Goal: Task Accomplishment & Management: Manage account settings

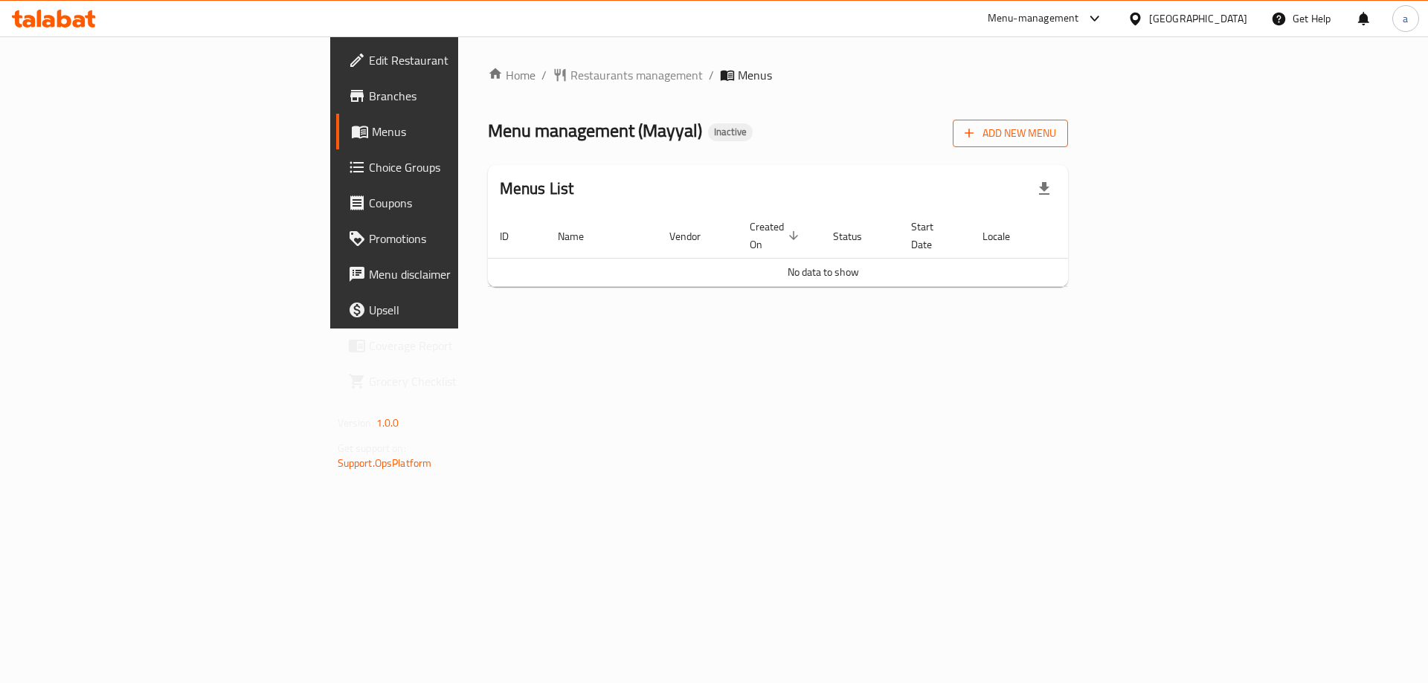
click at [1068, 146] on button "Add New Menu" at bounding box center [1010, 134] width 115 height 28
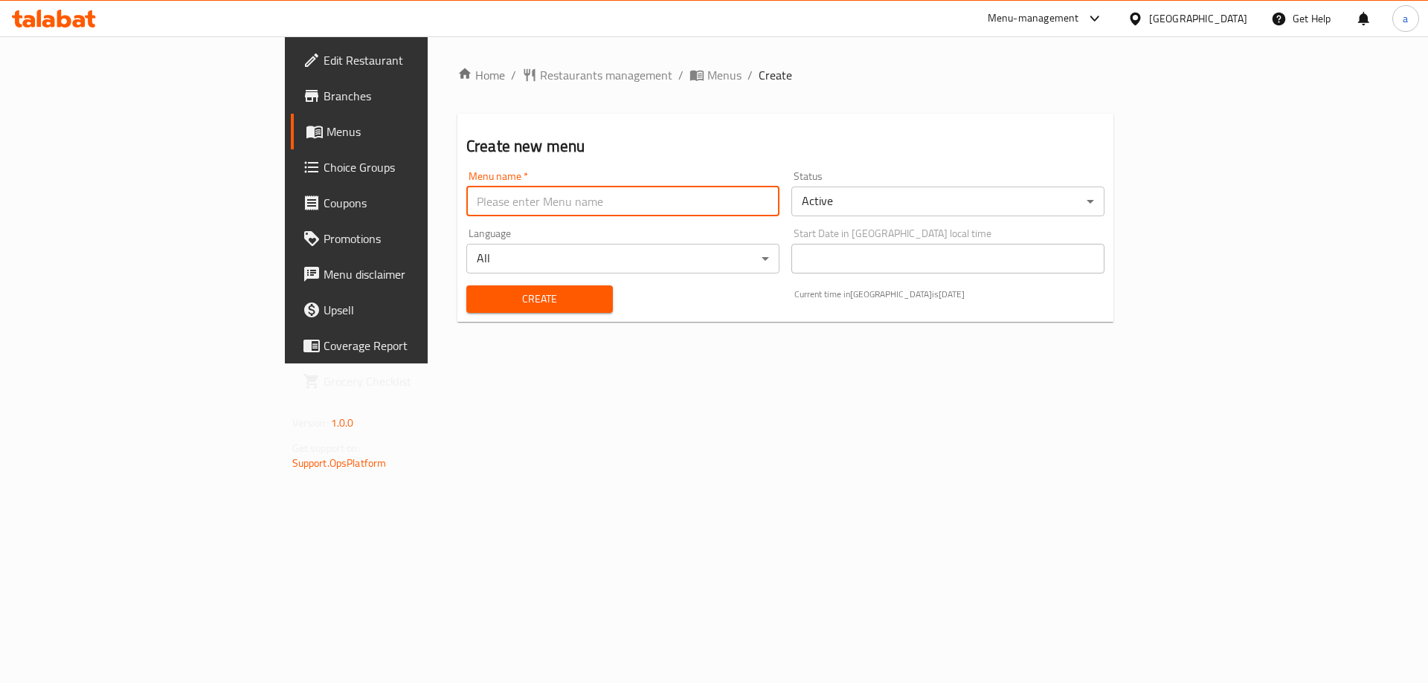
click at [528, 200] on input "text" at bounding box center [622, 202] width 313 height 30
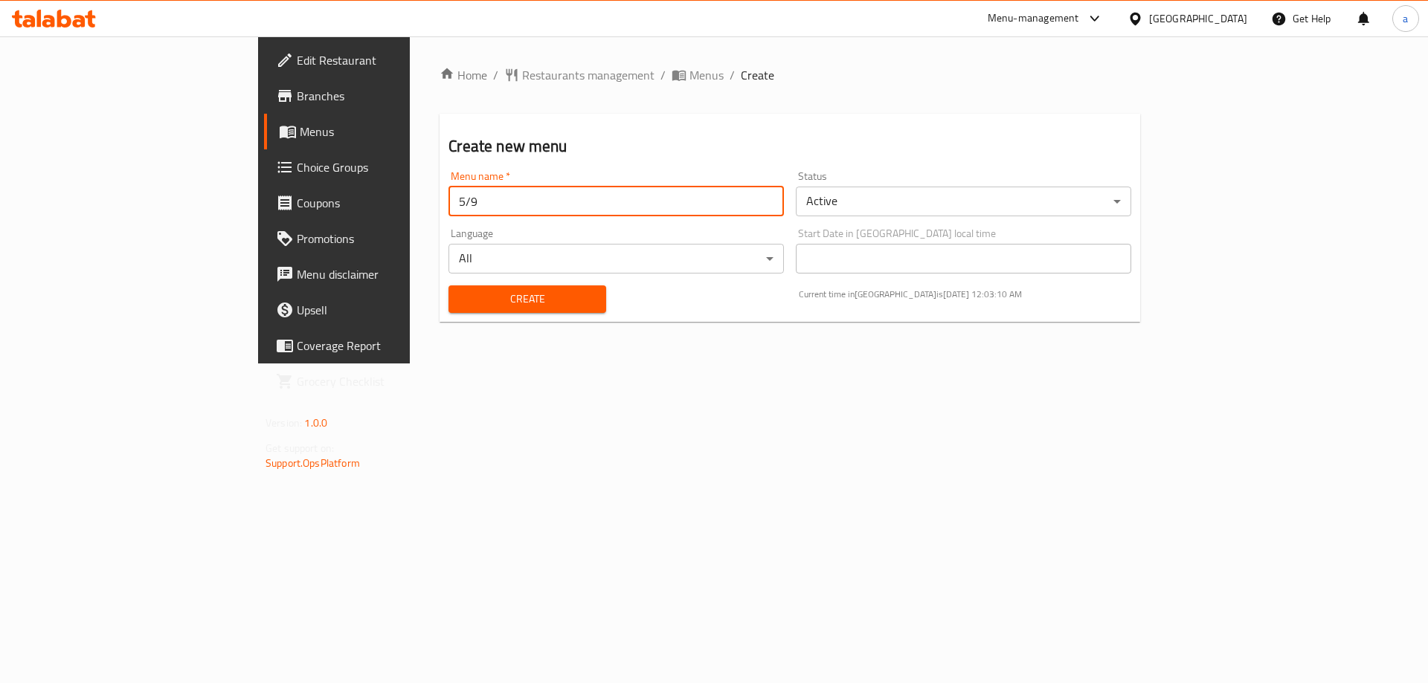
type input "5/9"
click at [448, 286] on button "Create" at bounding box center [526, 300] width 157 height 28
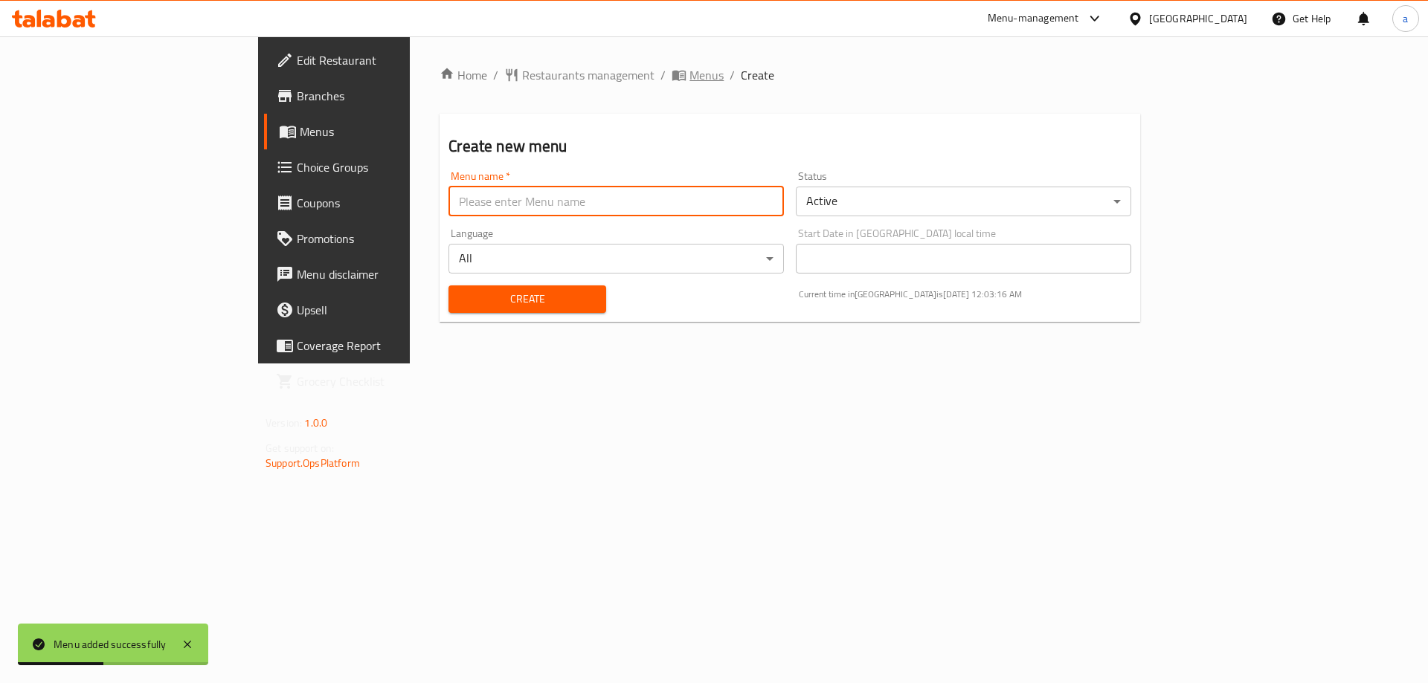
click at [689, 74] on span "Menus" at bounding box center [706, 75] width 34 height 18
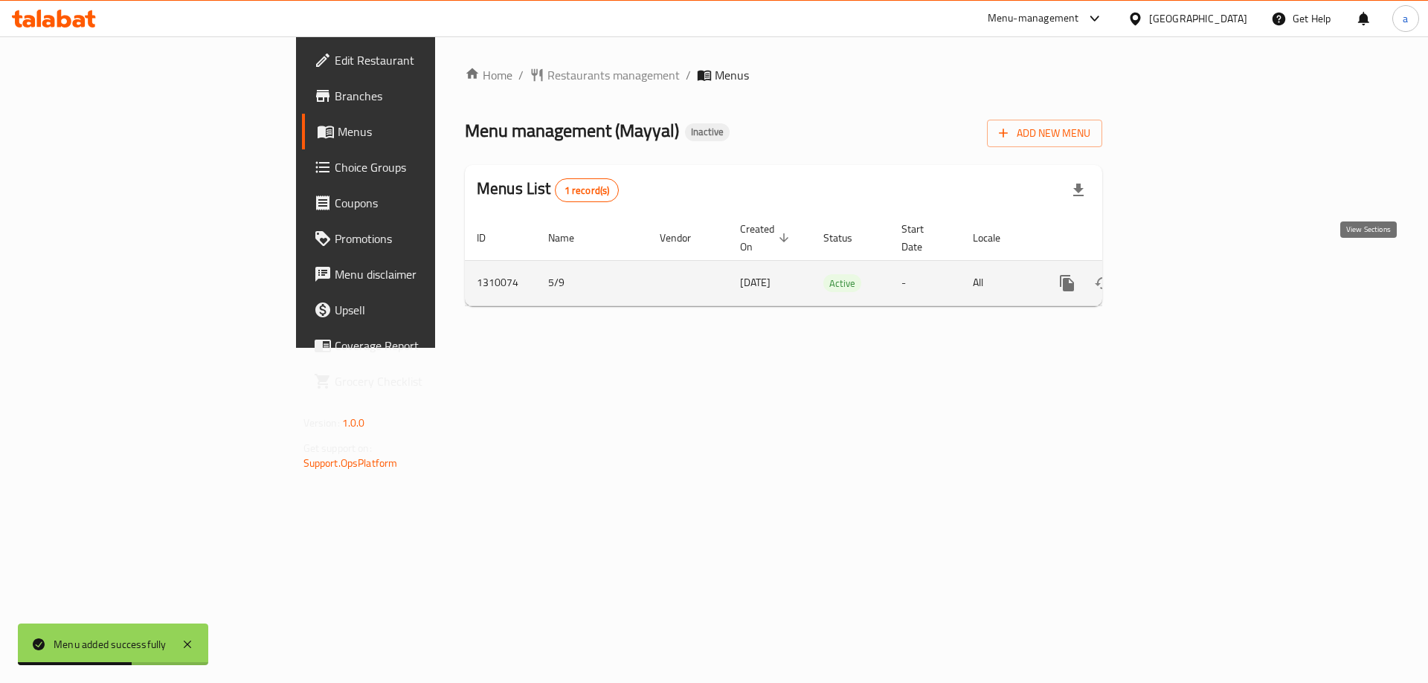
click at [1183, 274] on icon "enhanced table" at bounding box center [1174, 283] width 18 height 18
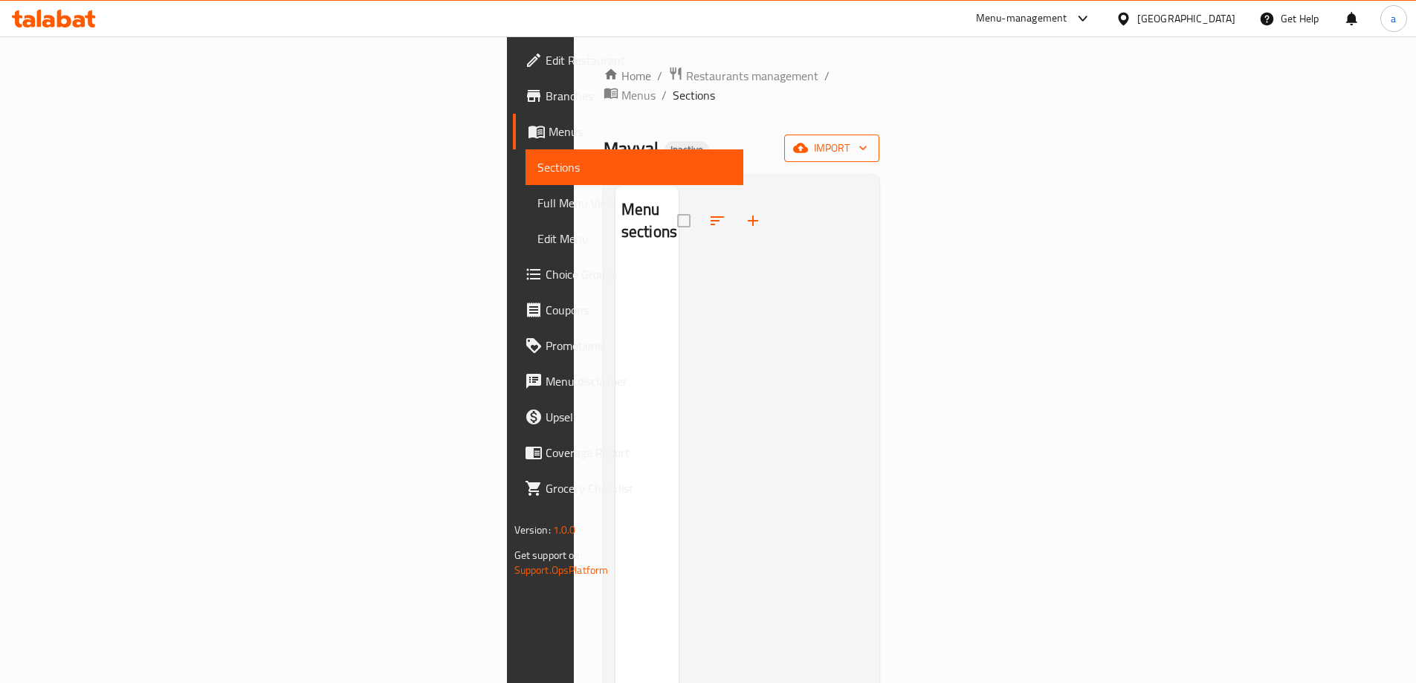
click at [868, 139] on span "import" at bounding box center [831, 148] width 71 height 19
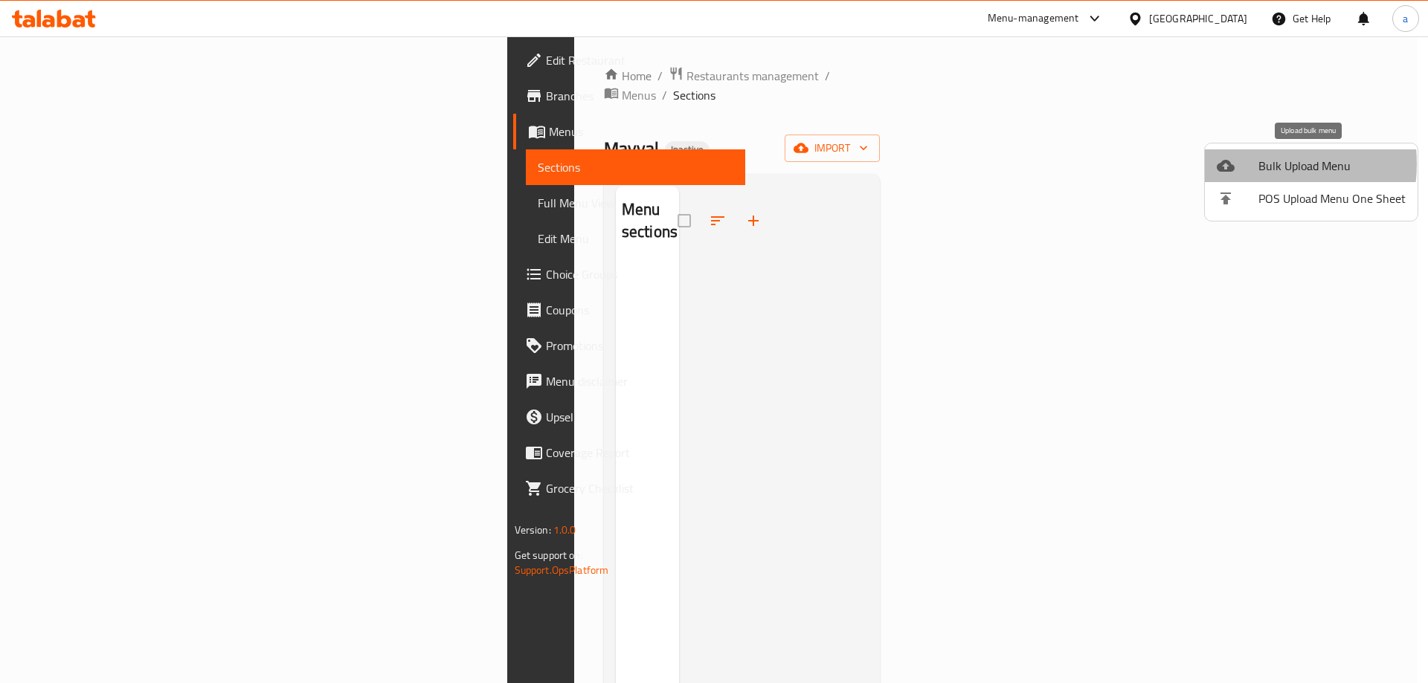
click at [1246, 164] on div at bounding box center [1237, 166] width 42 height 18
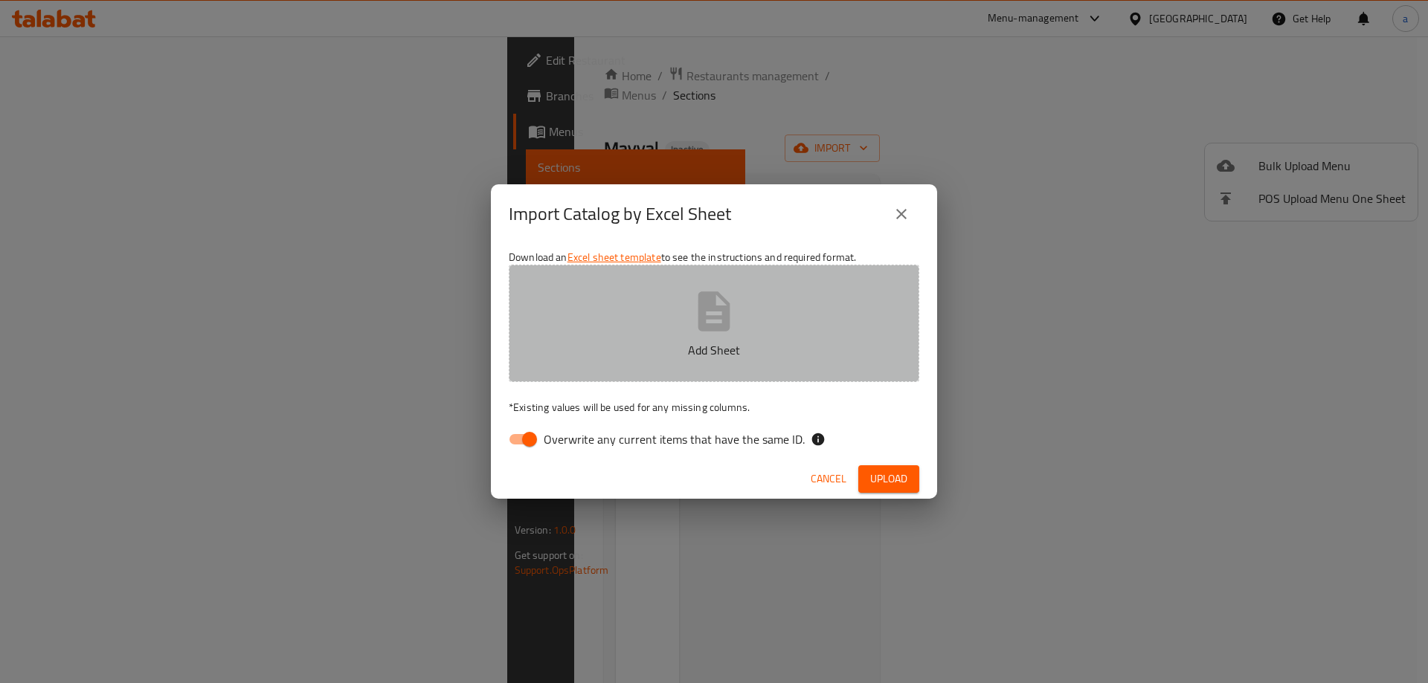
click at [761, 312] on button "Add Sheet" at bounding box center [714, 323] width 410 height 117
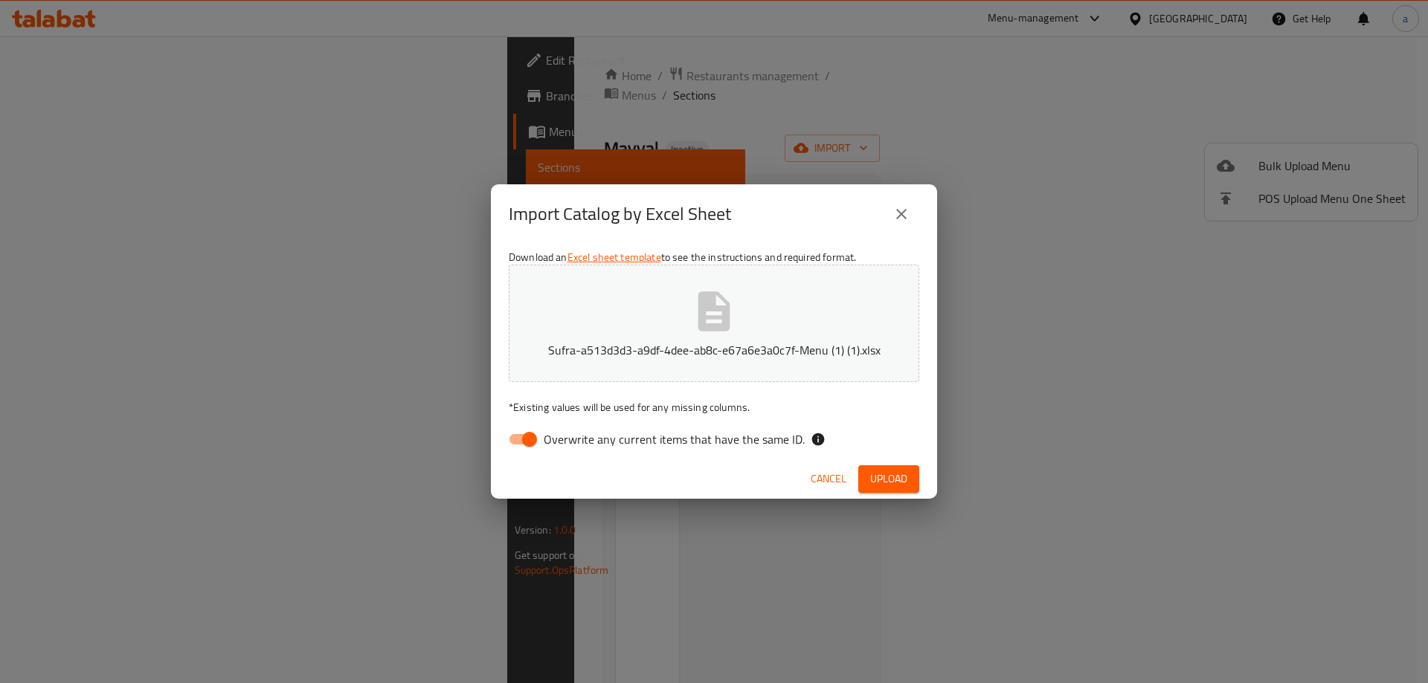
click at [702, 442] on span "Overwrite any current items that have the same ID." at bounding box center [674, 440] width 261 height 18
click at [572, 442] on input "Overwrite any current items that have the same ID." at bounding box center [529, 439] width 85 height 28
checkbox input "false"
click at [886, 477] on span "Upload" at bounding box center [888, 479] width 37 height 19
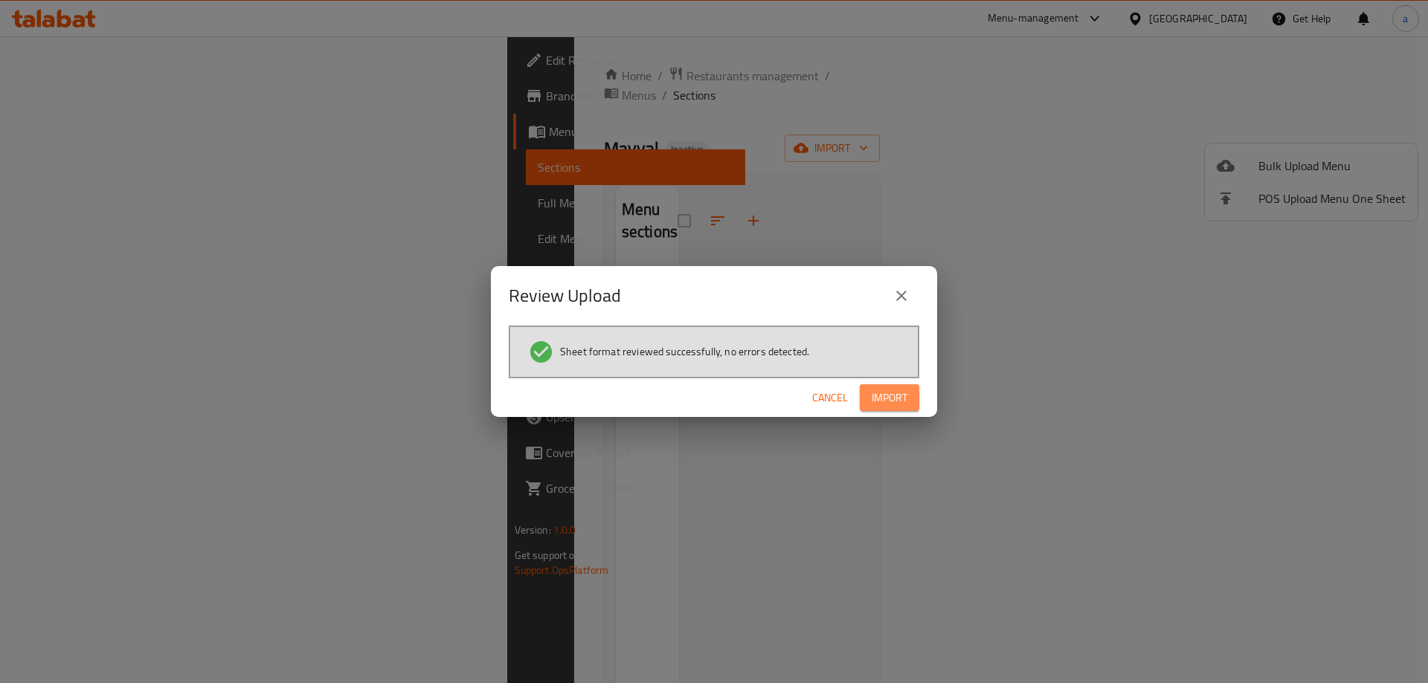
click at [896, 390] on span "Import" at bounding box center [889, 398] width 36 height 19
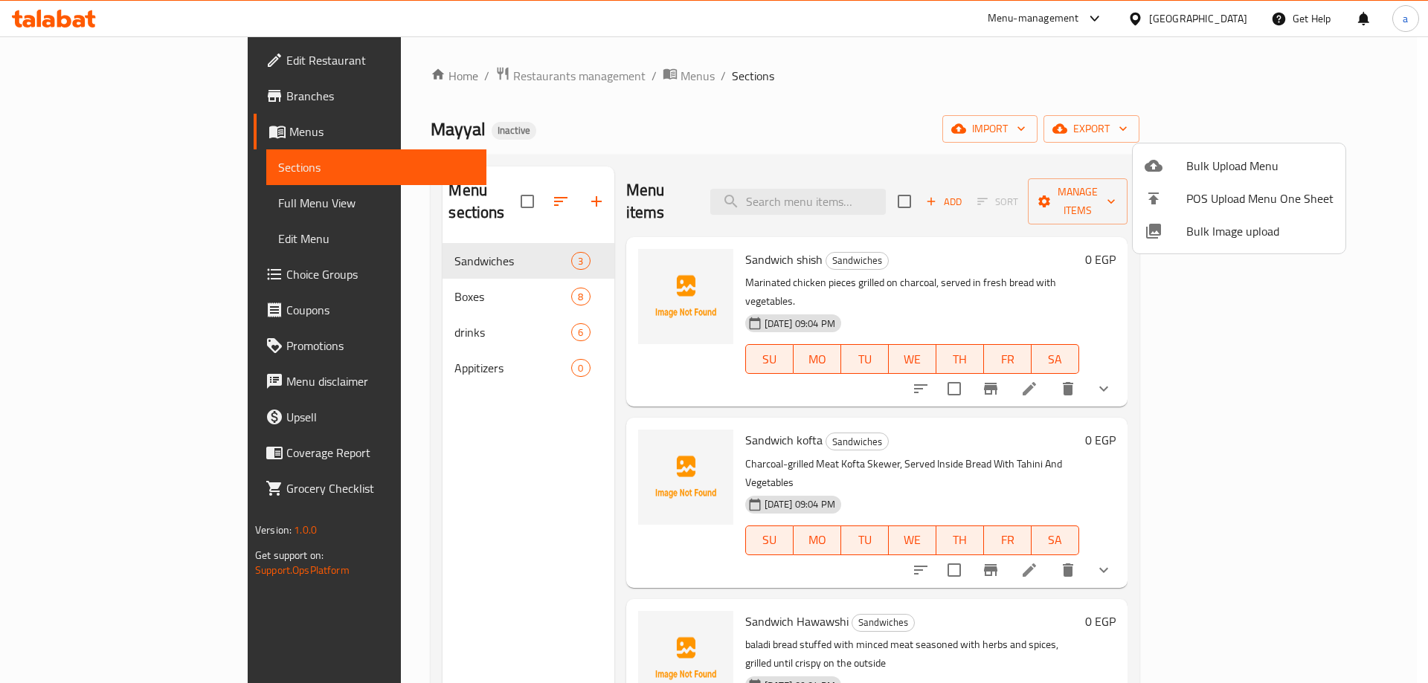
click at [439, 271] on div at bounding box center [714, 341] width 1428 height 683
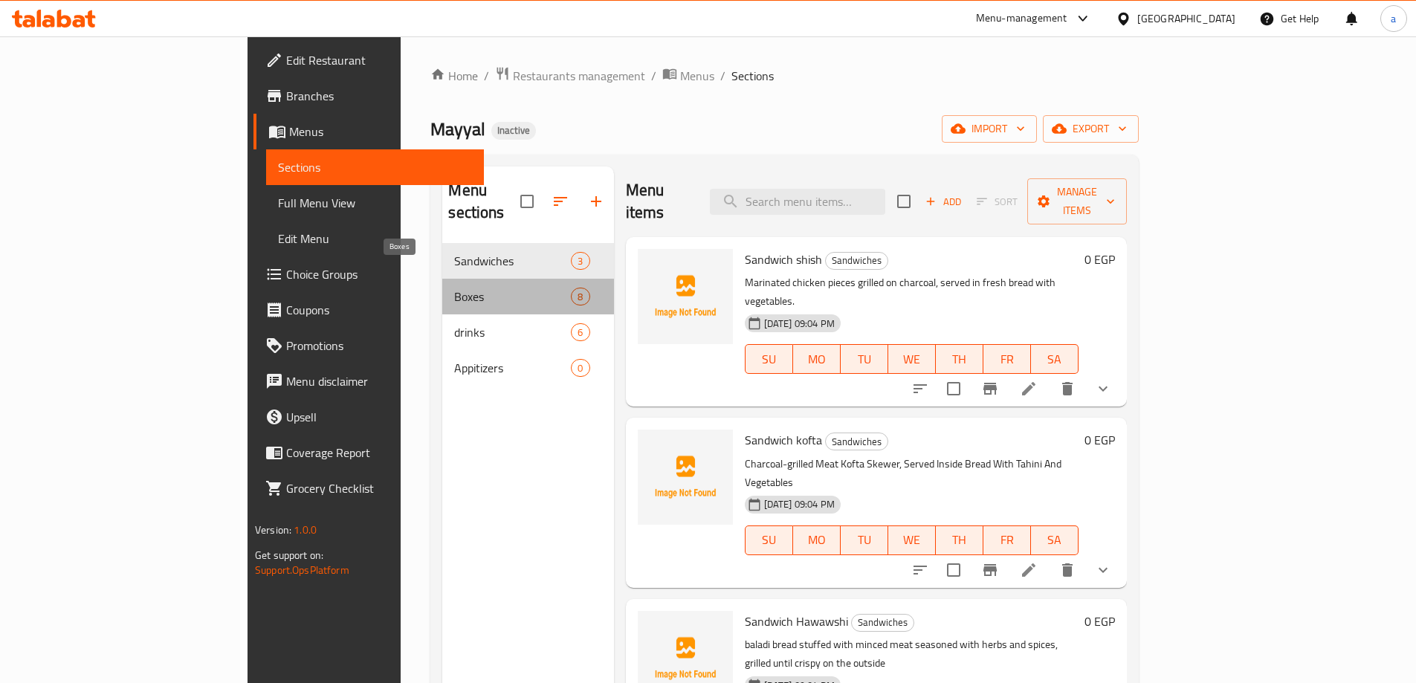
click at [454, 288] on span "Boxes" at bounding box center [512, 297] width 117 height 18
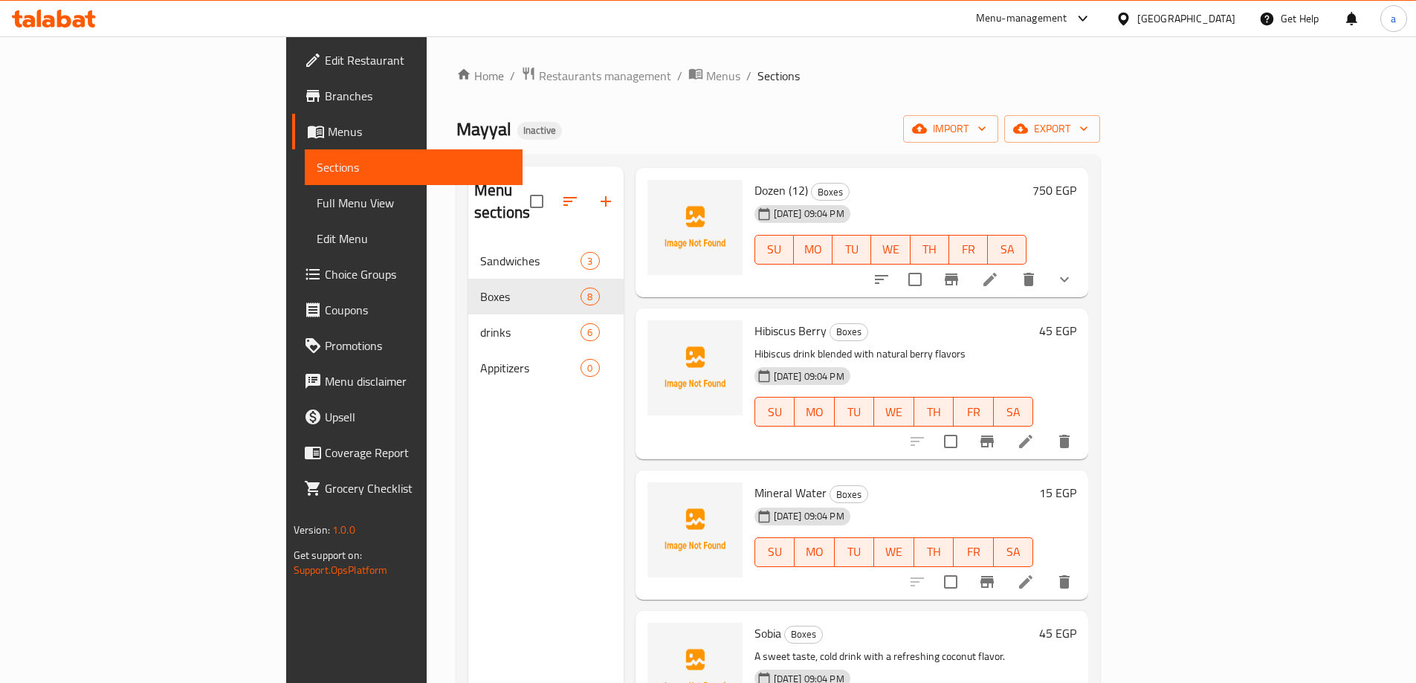
scroll to position [446, 0]
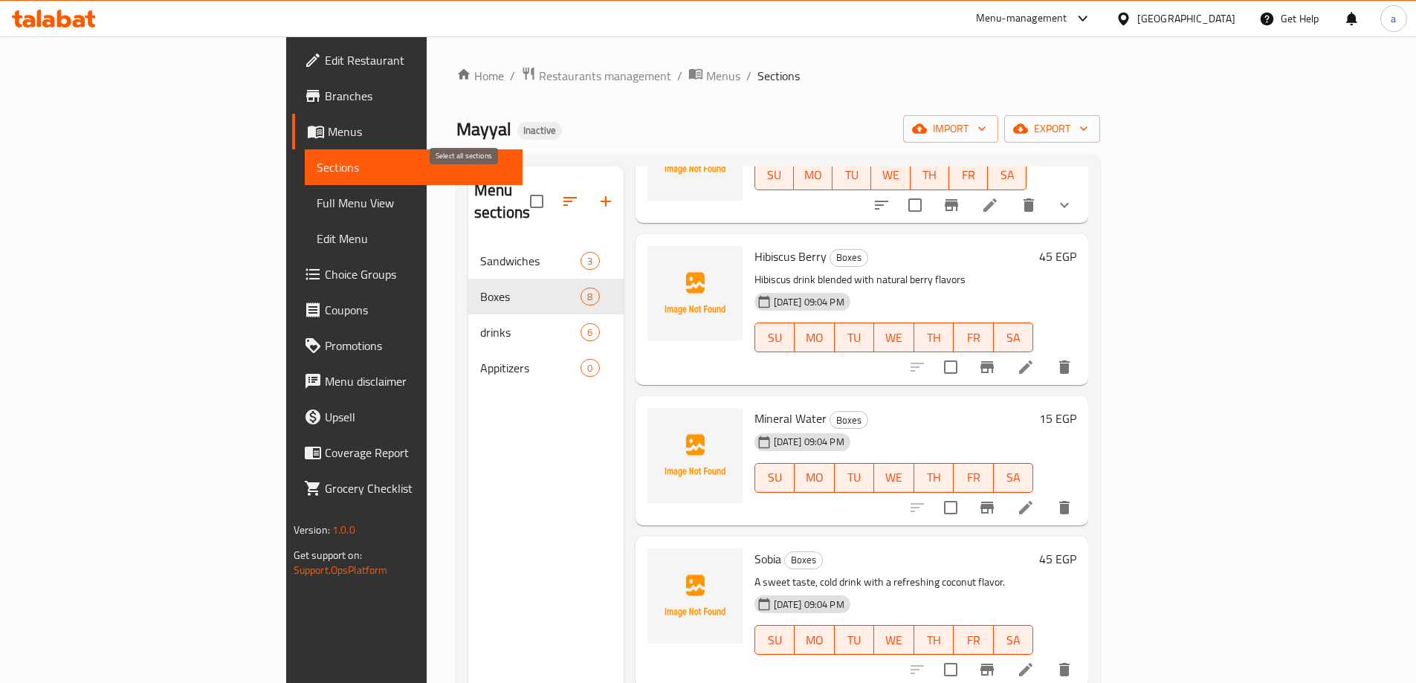
click at [521, 187] on input "checkbox" at bounding box center [536, 201] width 31 height 31
click at [521, 189] on input "checkbox" at bounding box center [536, 201] width 31 height 31
checkbox input "false"
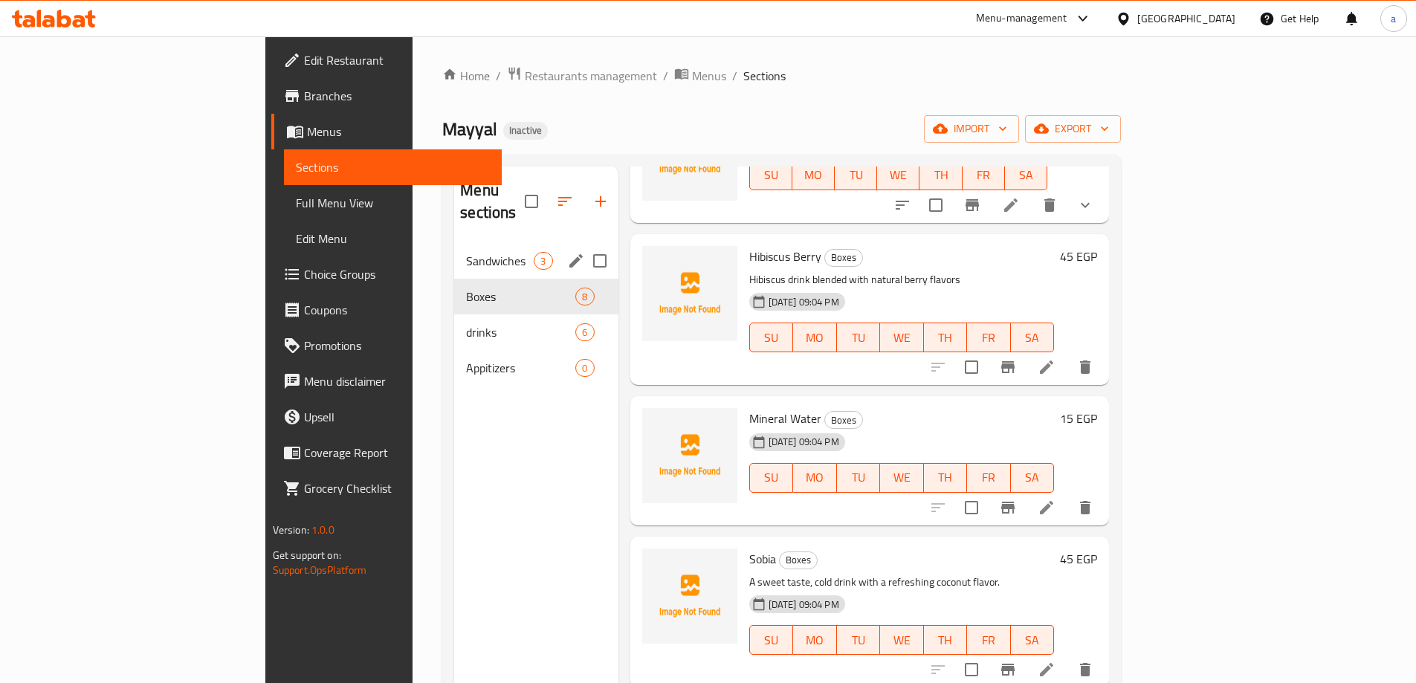
click at [584, 245] on input "Menu sections" at bounding box center [599, 260] width 31 height 31
checkbox input "true"
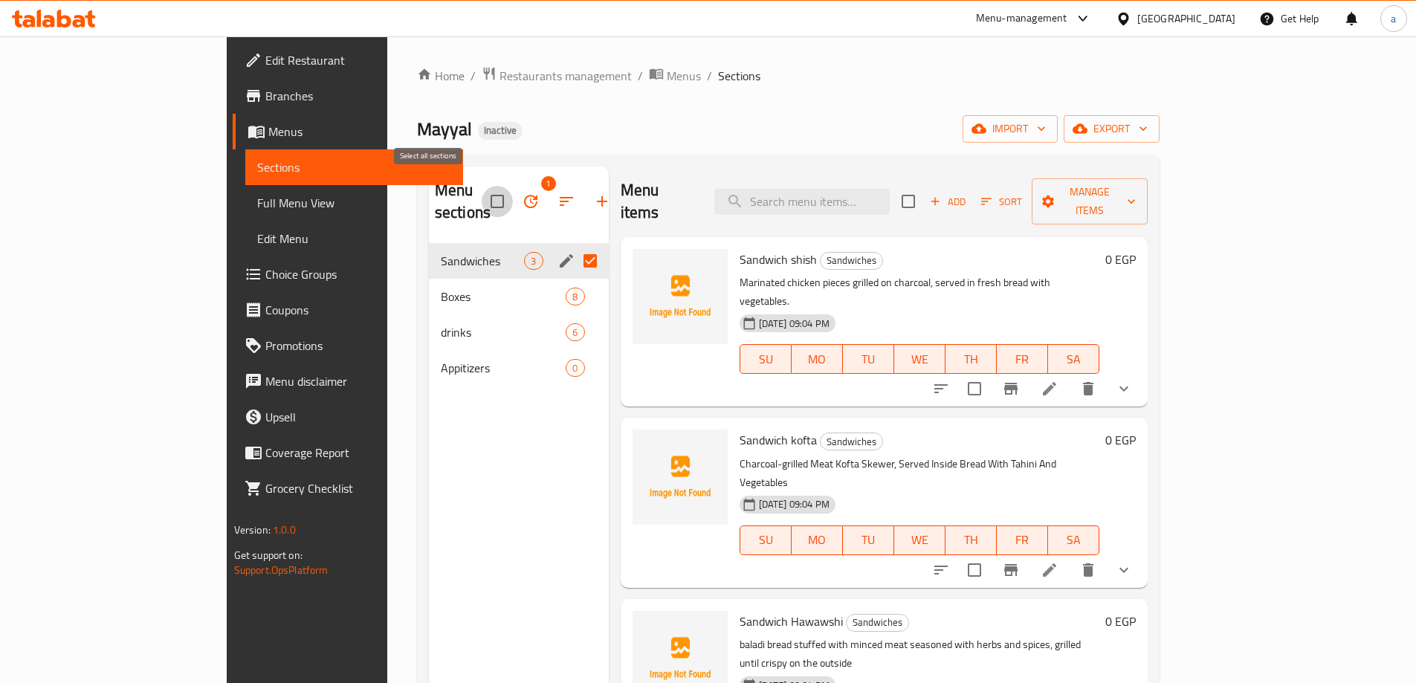
click at [482, 191] on input "checkbox" at bounding box center [497, 201] width 31 height 31
checkbox input "false"
click at [575, 245] on input "Menu sections" at bounding box center [590, 260] width 31 height 31
checkbox input "true"
click at [575, 281] on input "Menu sections" at bounding box center [590, 296] width 31 height 31
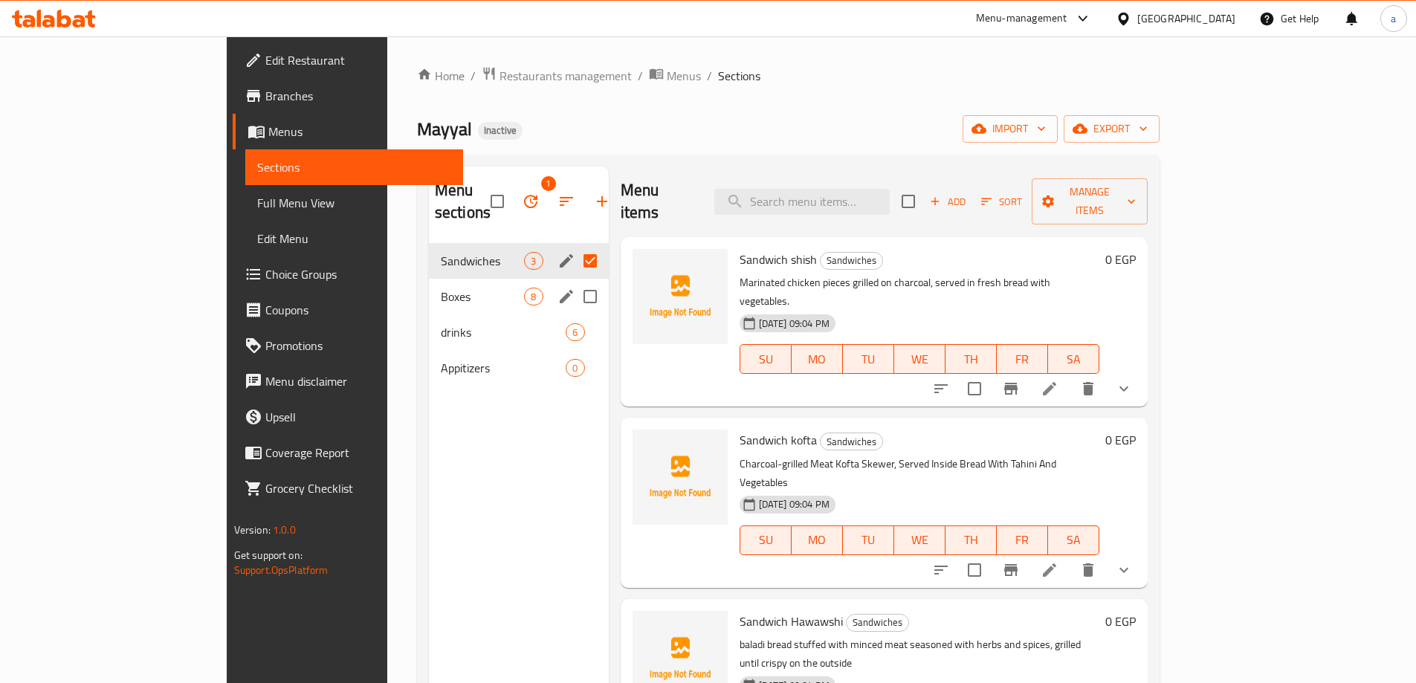
checkbox input "true"
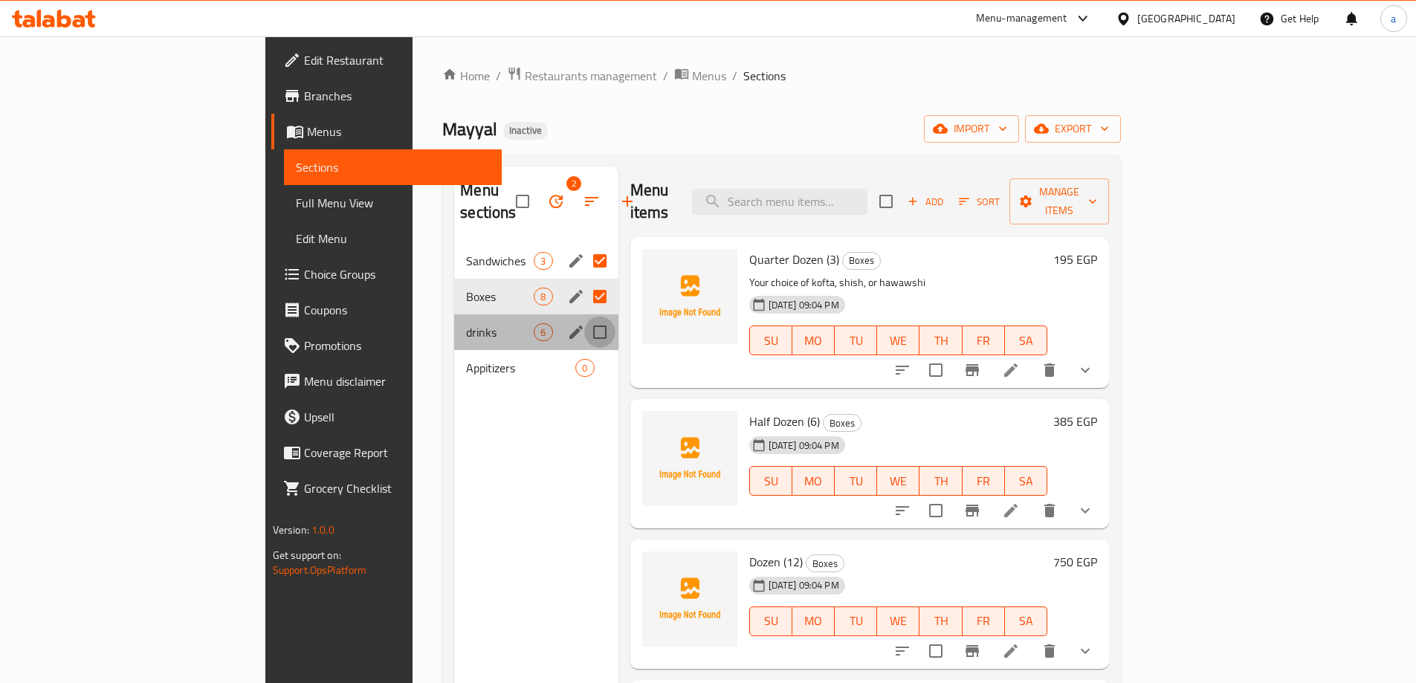
click at [584, 317] on input "Menu sections" at bounding box center [599, 332] width 31 height 31
checkbox input "true"
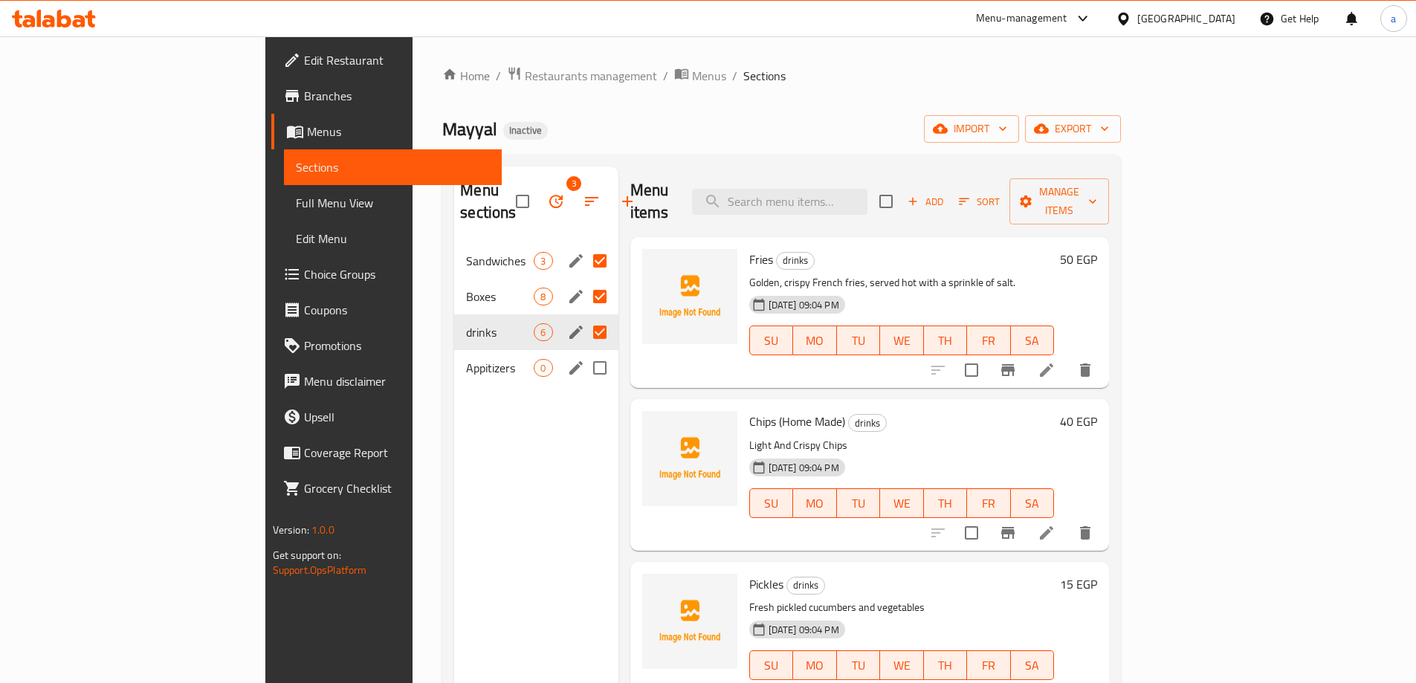
click at [584, 352] on input "Menu sections" at bounding box center [599, 367] width 31 height 31
checkbox input "true"
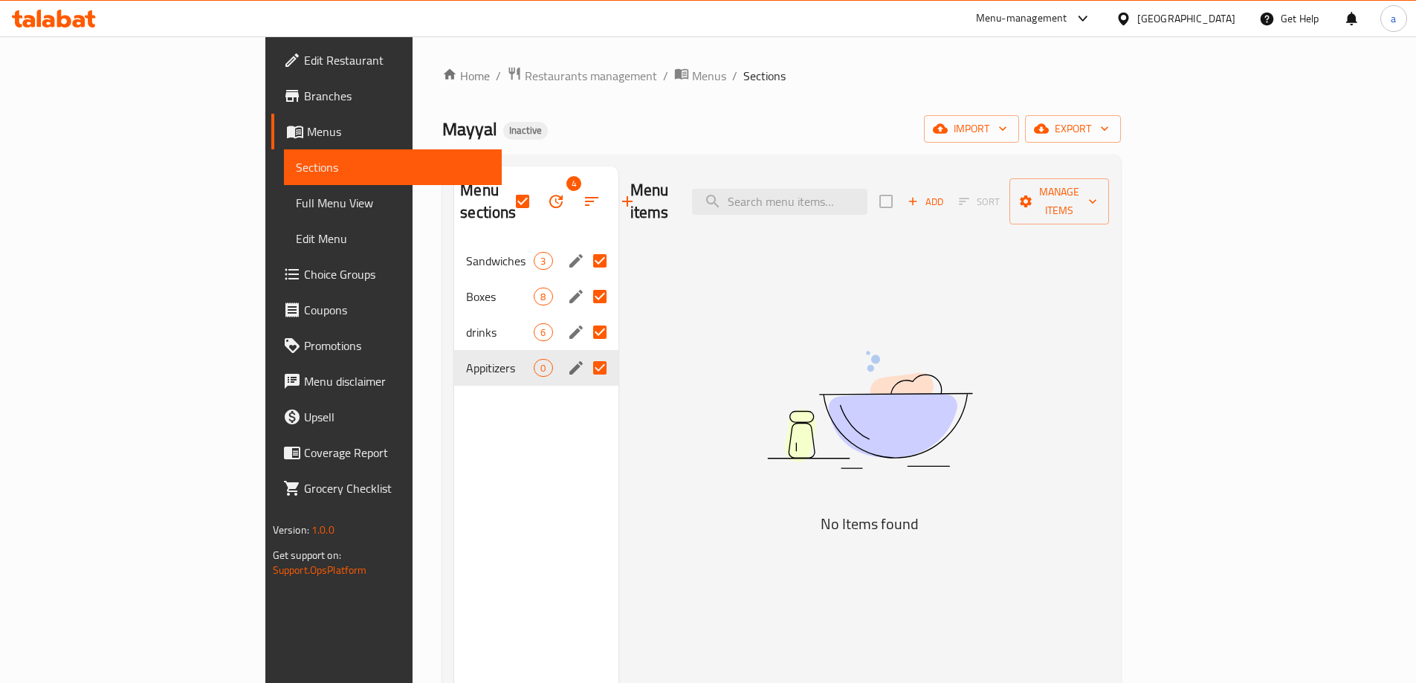
click at [547, 193] on icon "button" at bounding box center [556, 202] width 18 height 18
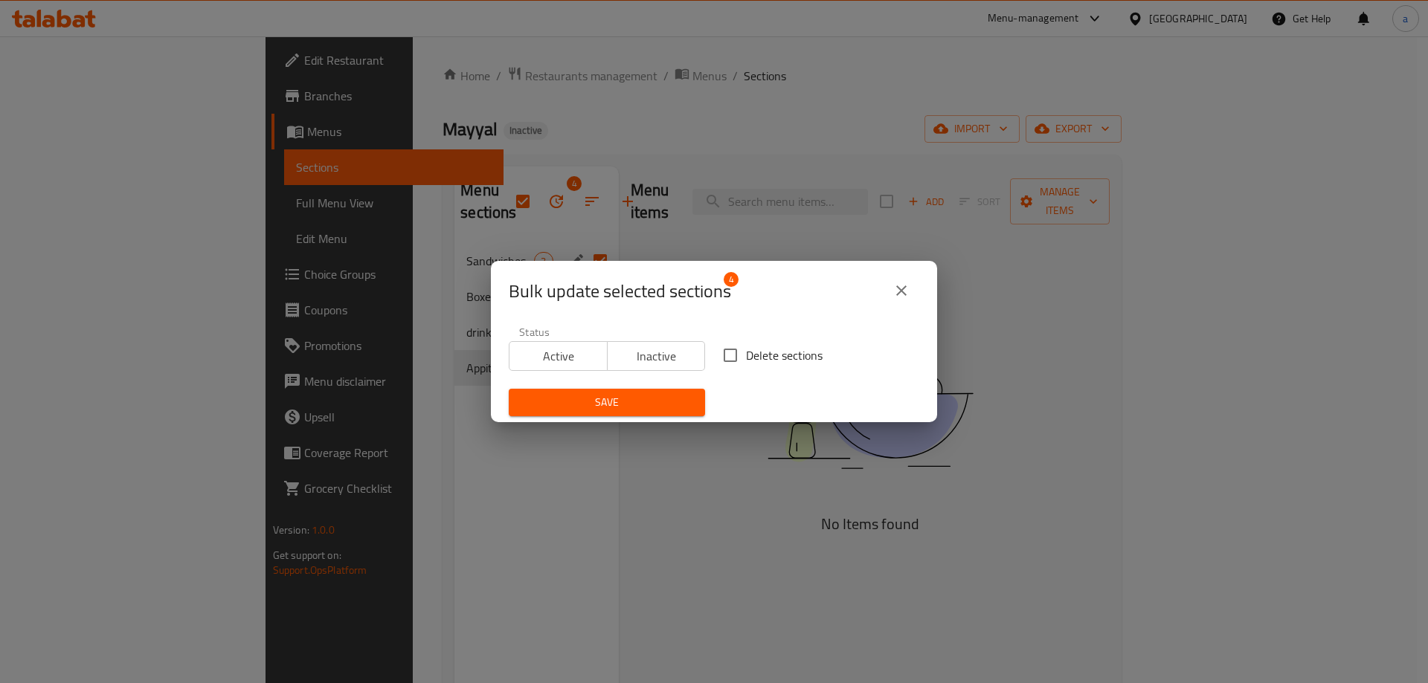
click at [726, 351] on input "Delete sections" at bounding box center [730, 355] width 31 height 31
checkbox input "true"
click at [644, 396] on span "Save" at bounding box center [606, 402] width 173 height 19
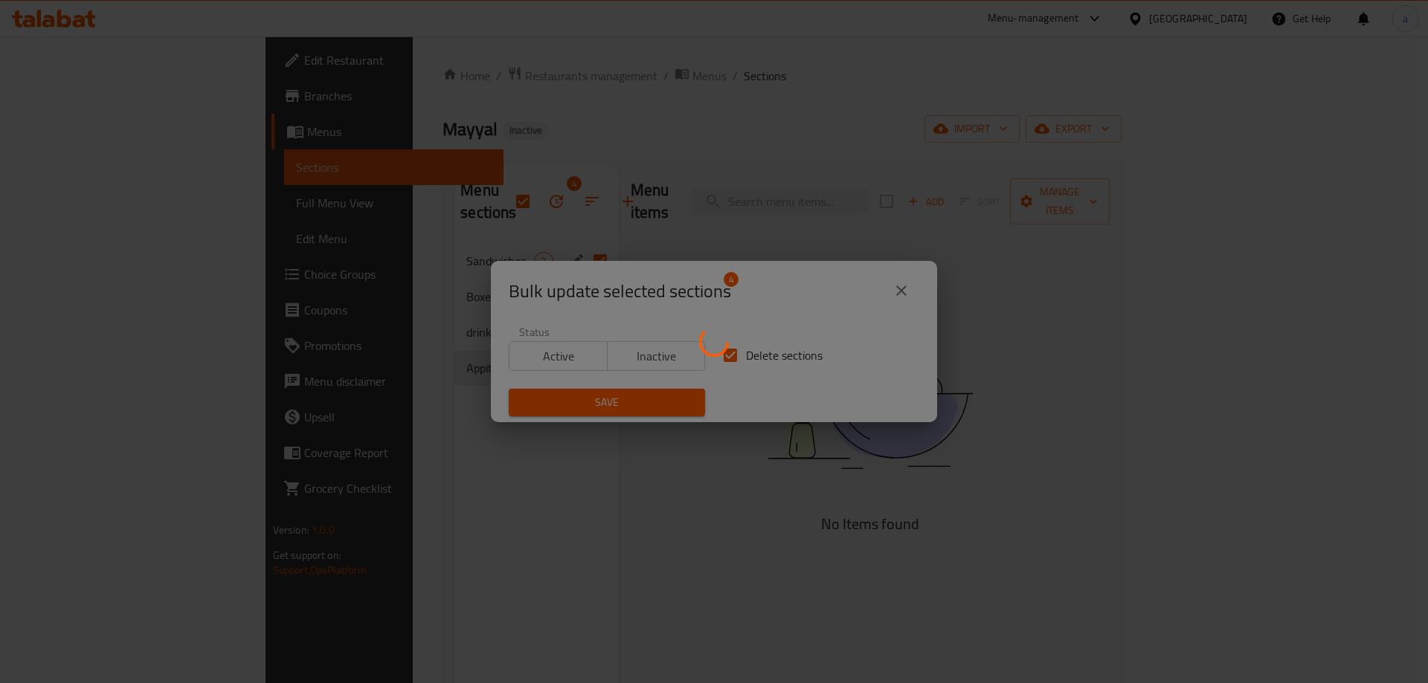
checkbox input "false"
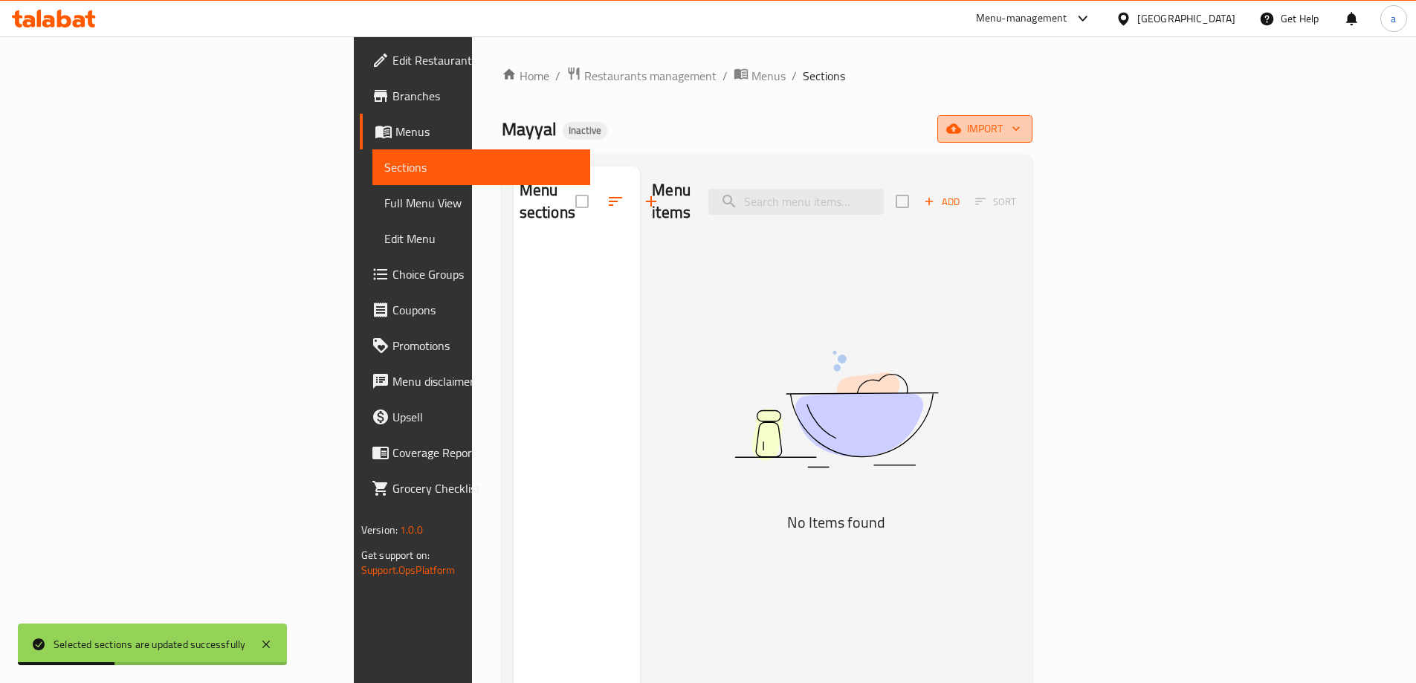
click at [1021, 135] on span "import" at bounding box center [985, 129] width 71 height 19
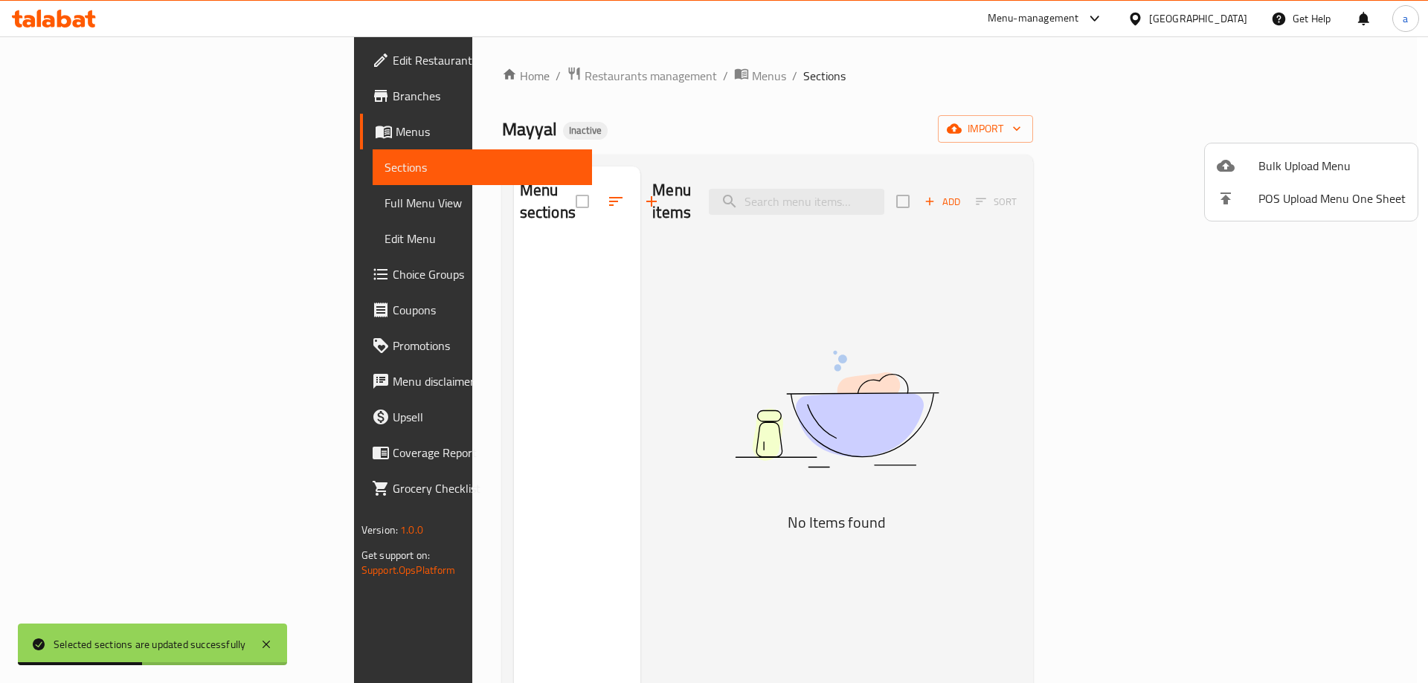
click at [1356, 157] on span "Bulk Upload Menu" at bounding box center [1331, 166] width 147 height 18
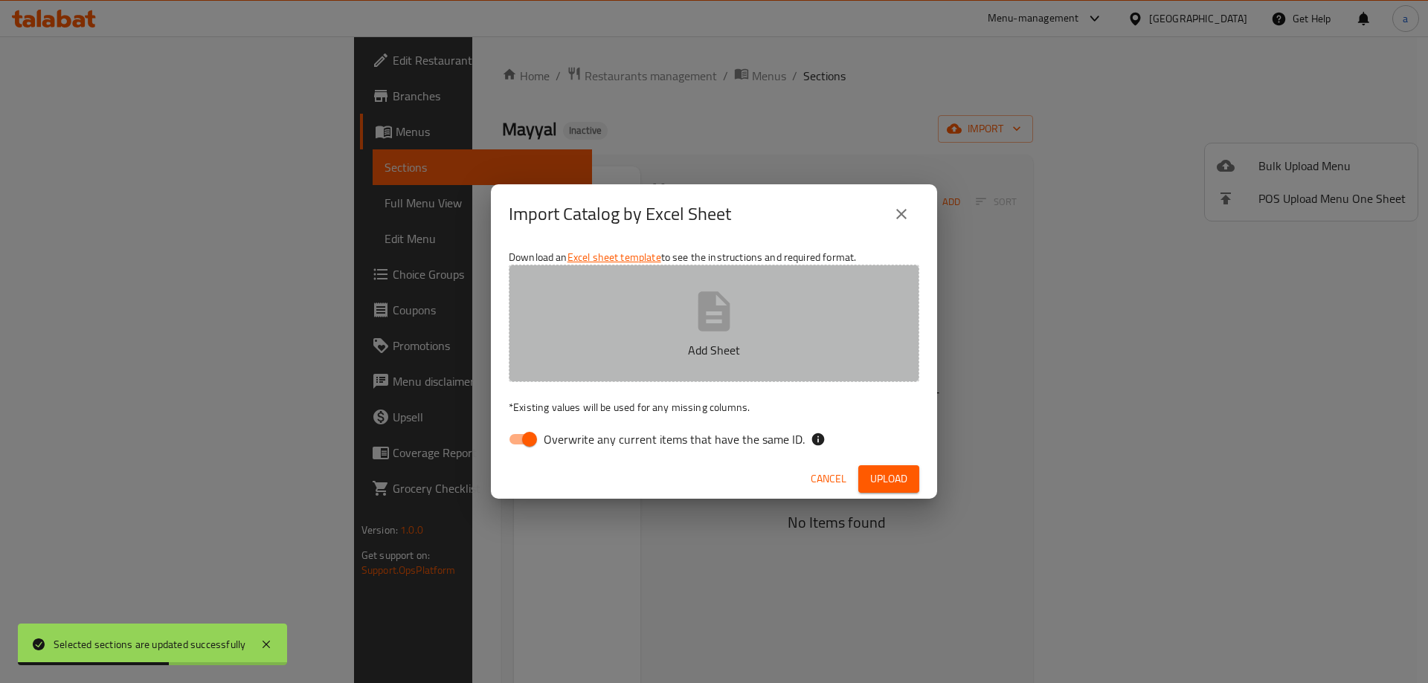
click at [777, 326] on button "Add Sheet" at bounding box center [714, 323] width 410 height 117
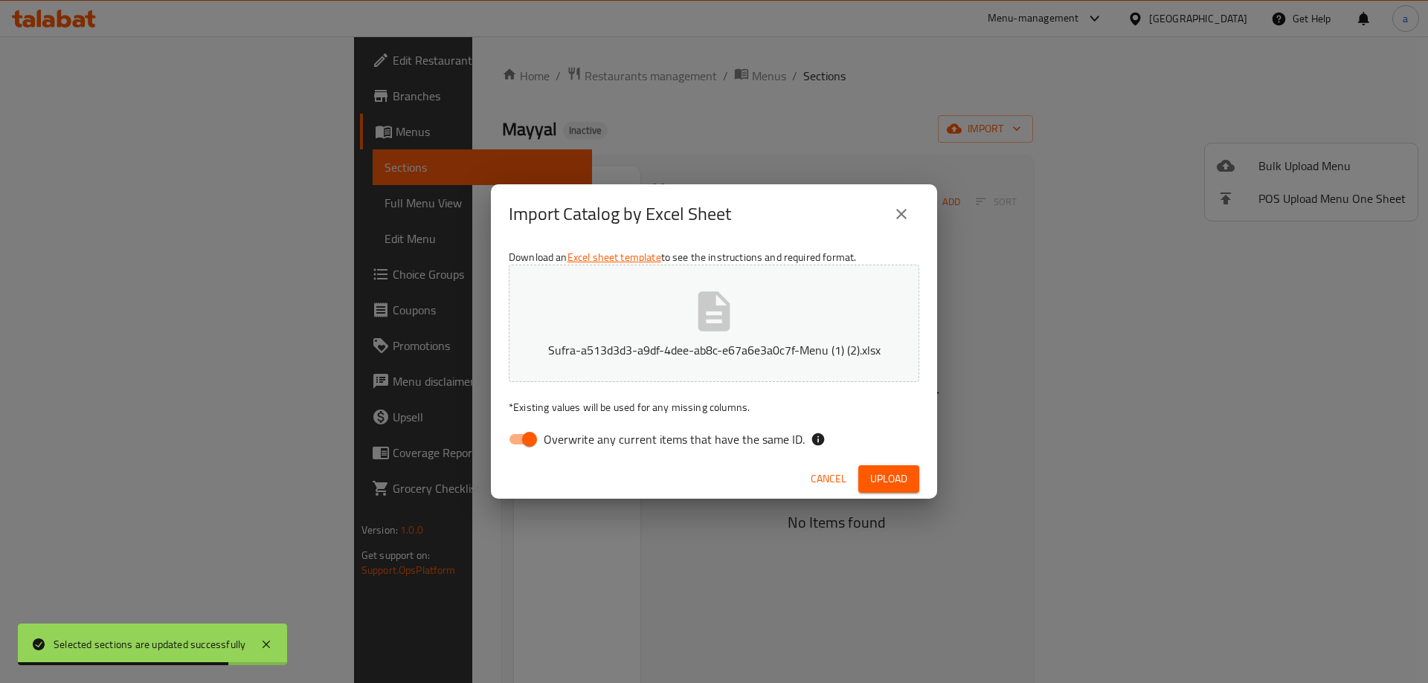
click at [531, 437] on input "Overwrite any current items that have the same ID." at bounding box center [529, 439] width 85 height 28
checkbox input "false"
click at [891, 477] on span "Upload" at bounding box center [888, 479] width 37 height 19
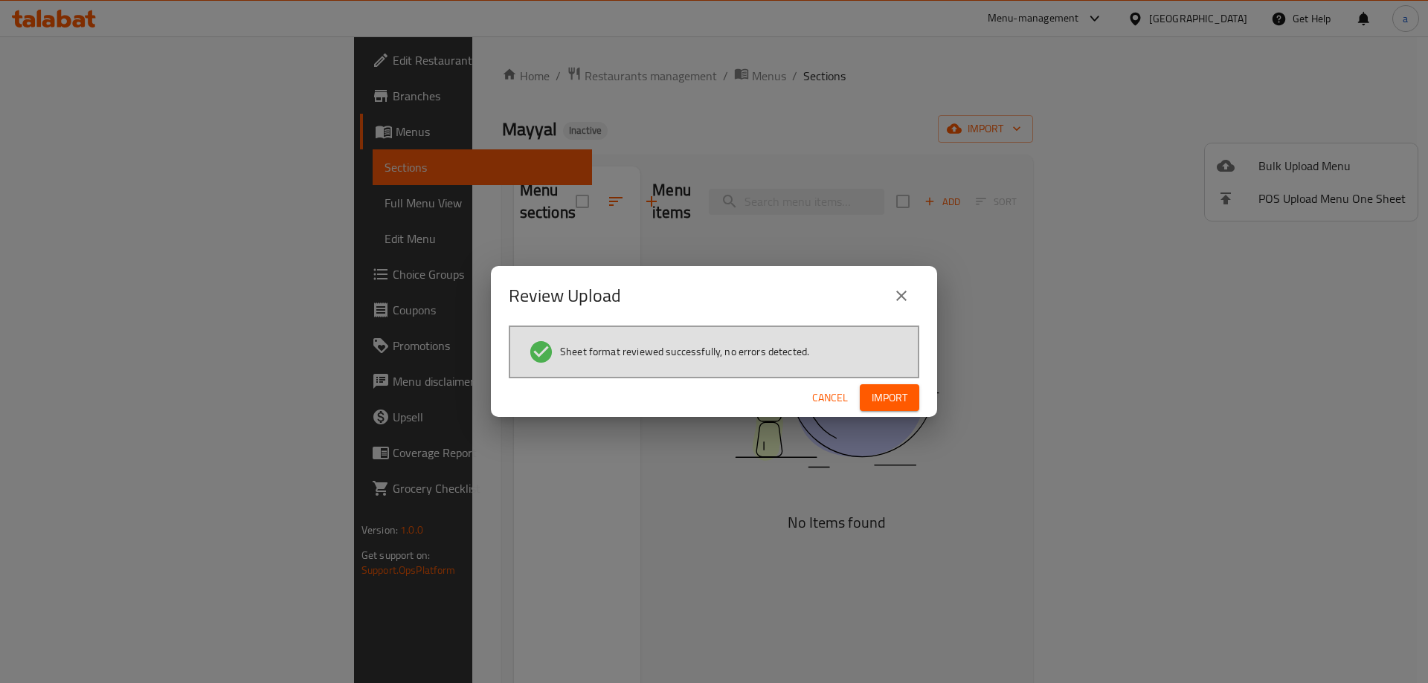
click at [897, 404] on span "Import" at bounding box center [889, 398] width 36 height 19
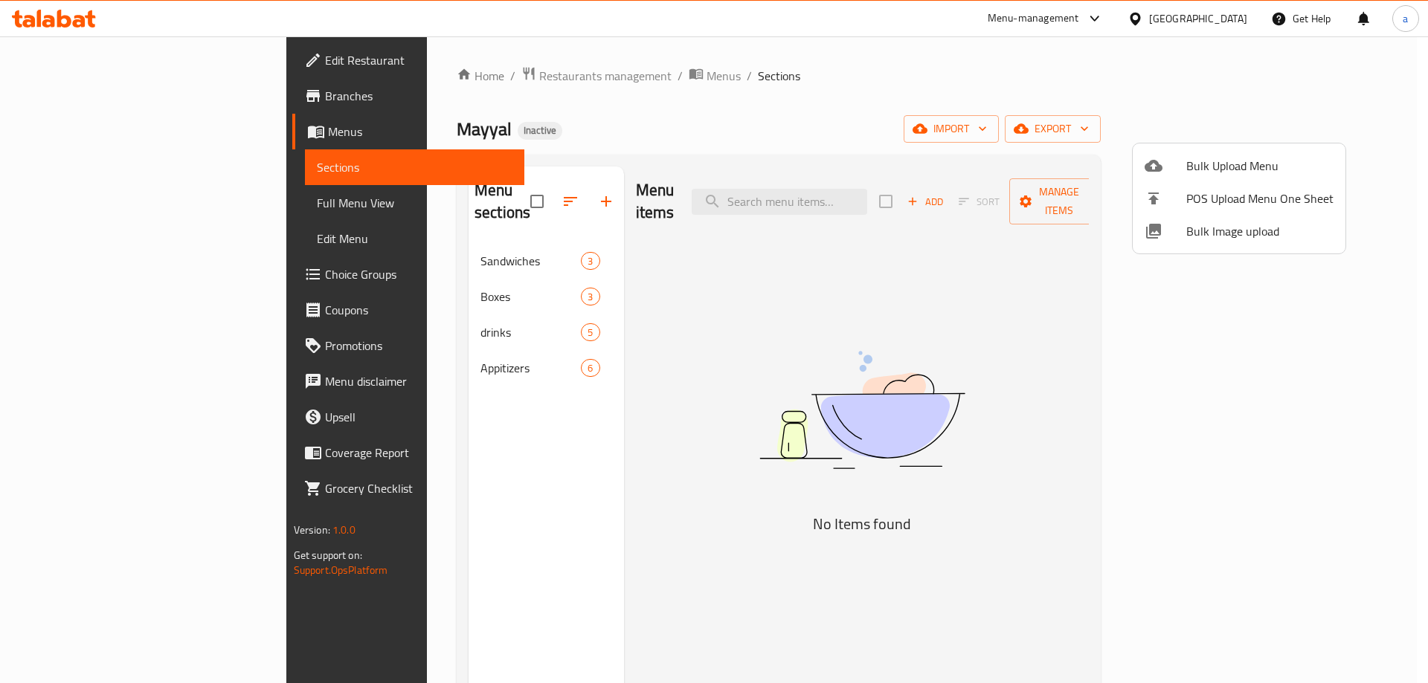
click at [132, 208] on div at bounding box center [714, 341] width 1428 height 683
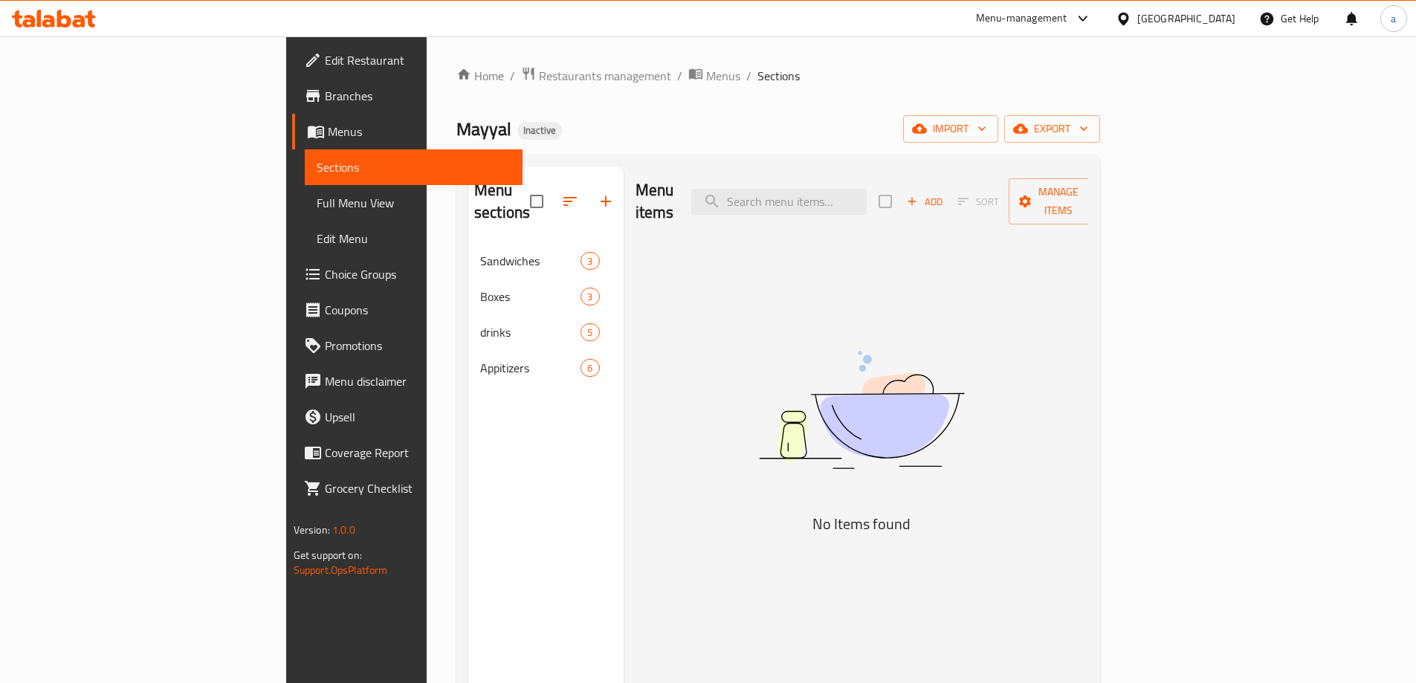
click at [317, 208] on span "Full Menu View" at bounding box center [414, 203] width 194 height 18
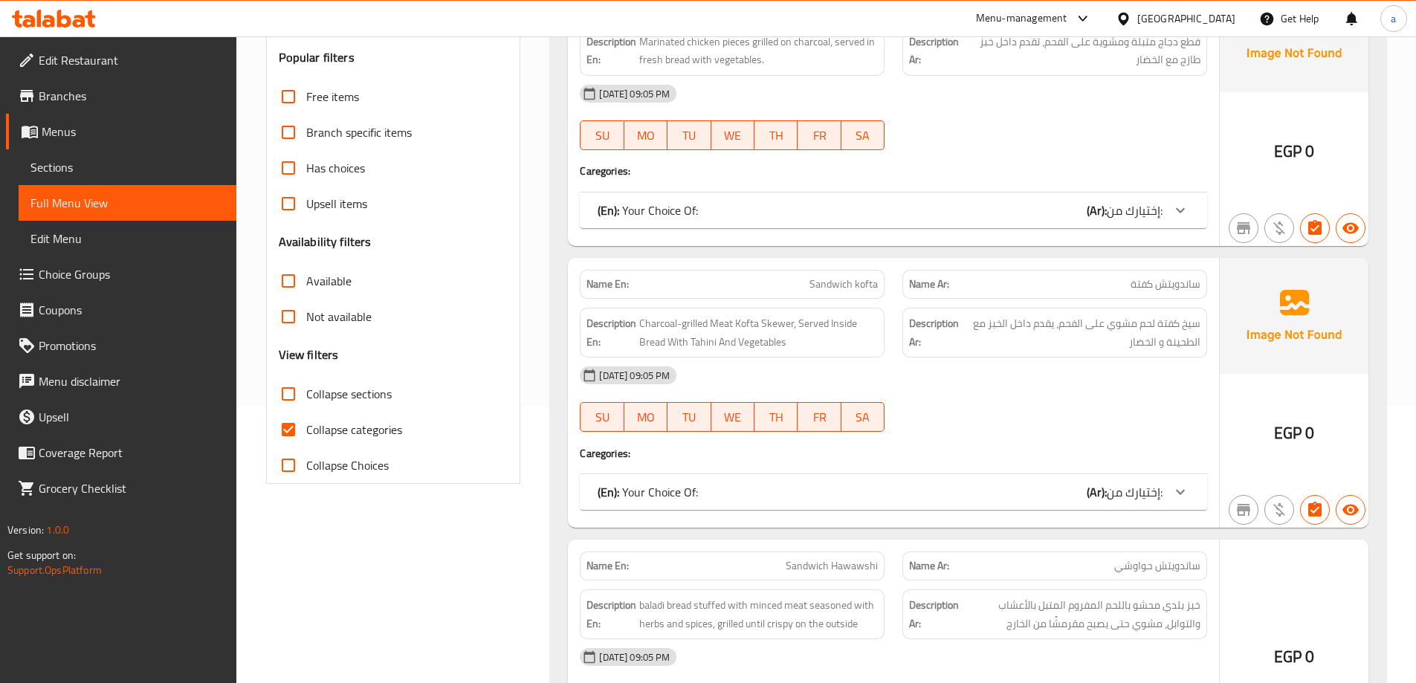
scroll to position [372, 0]
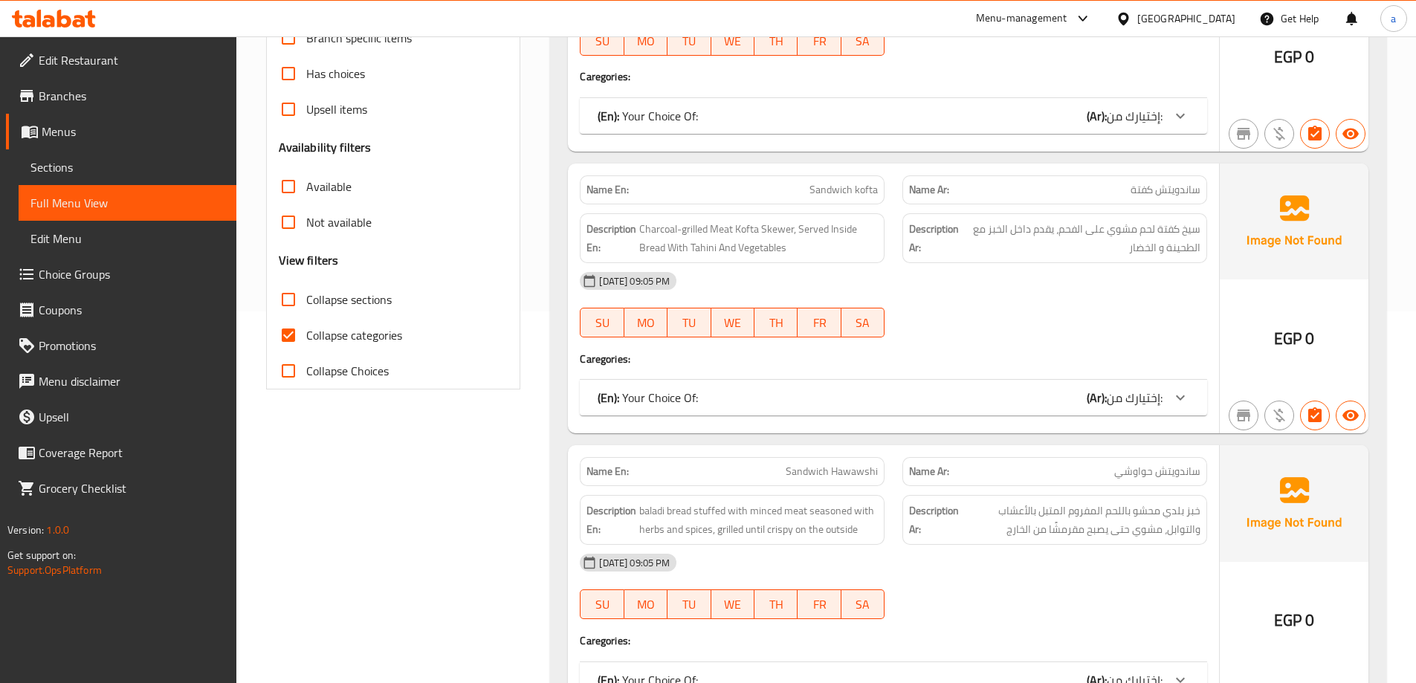
click at [323, 336] on span "Collapse categories" at bounding box center [354, 335] width 96 height 18
click at [306, 336] on input "Collapse categories" at bounding box center [289, 336] width 36 height 36
checkbox input "false"
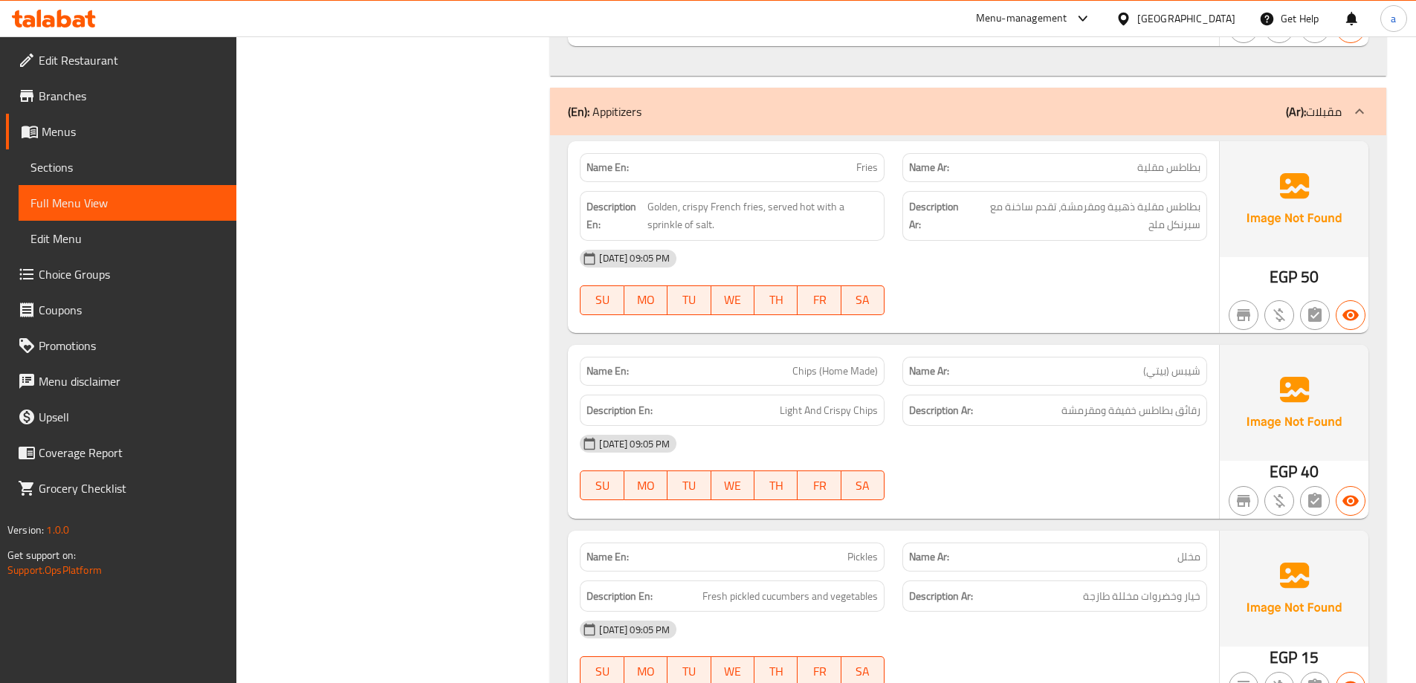
scroll to position [4090, 0]
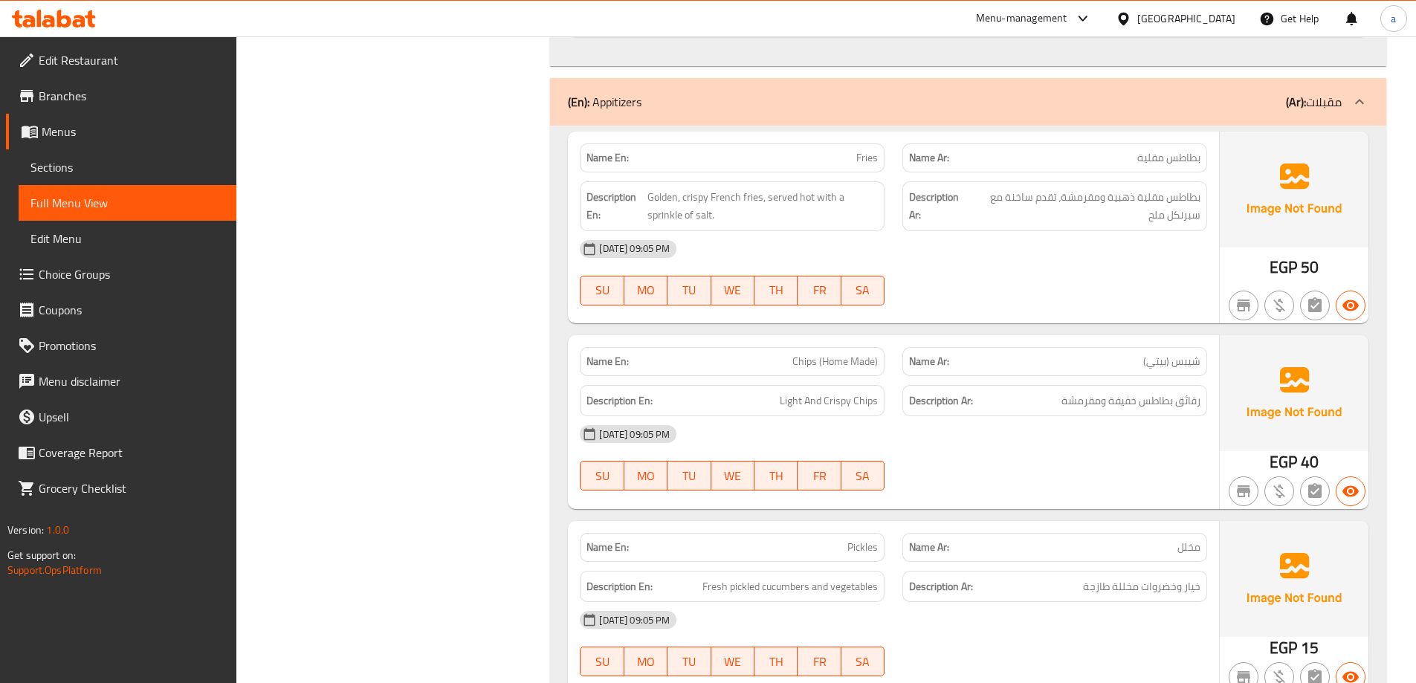
click at [865, 152] on span "Fries" at bounding box center [868, 158] width 22 height 16
copy span "Fries"
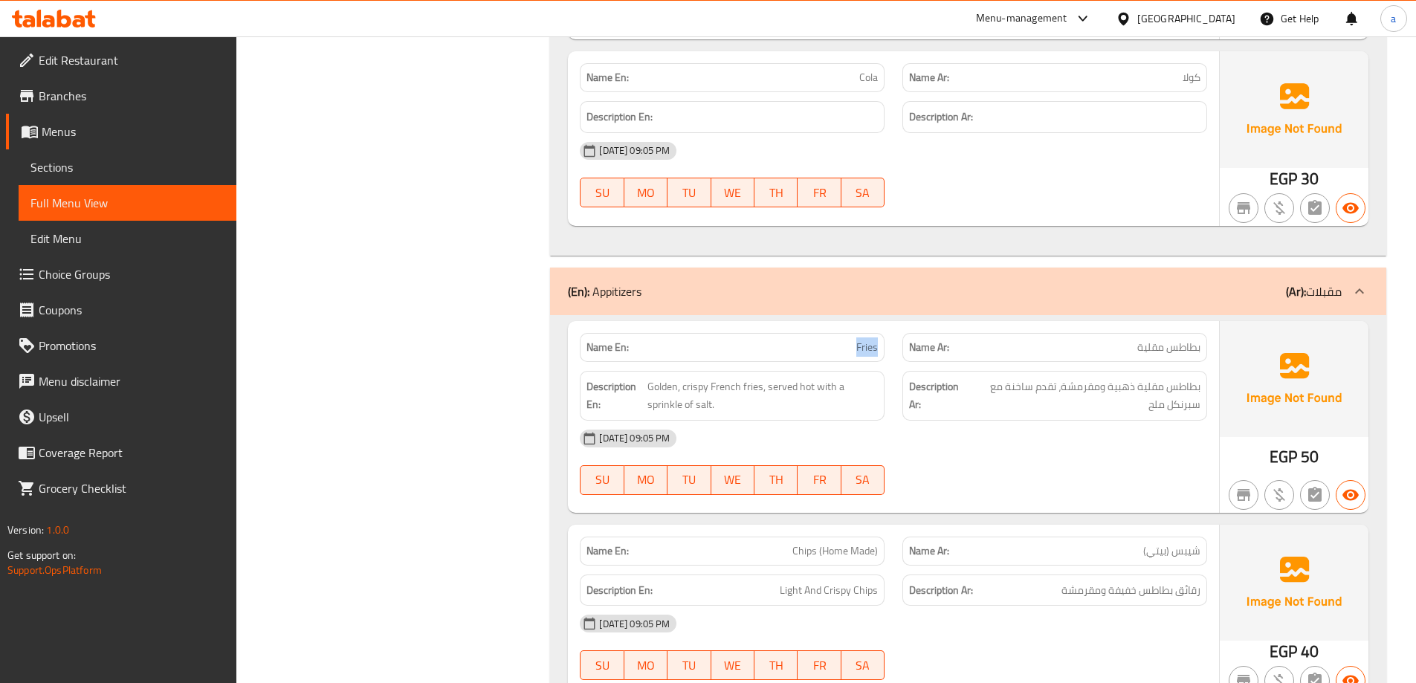
scroll to position [3678, 0]
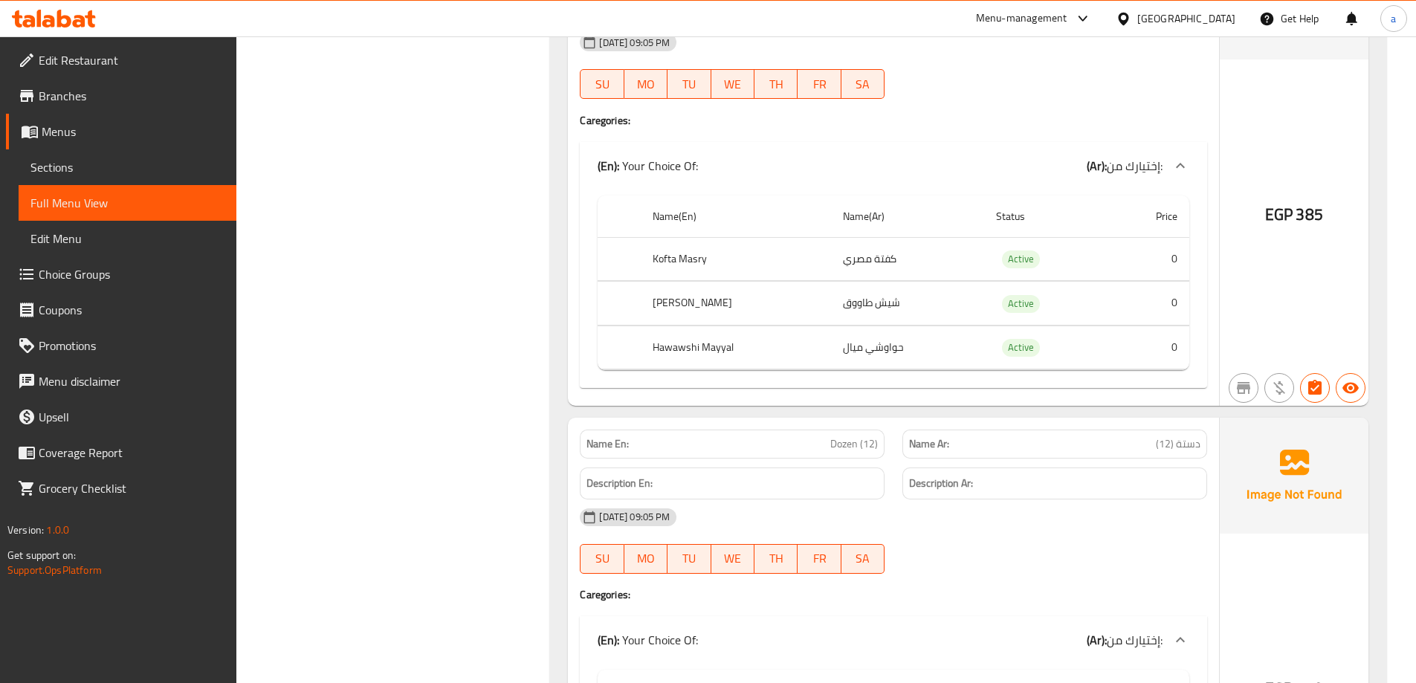
scroll to position [2191, 0]
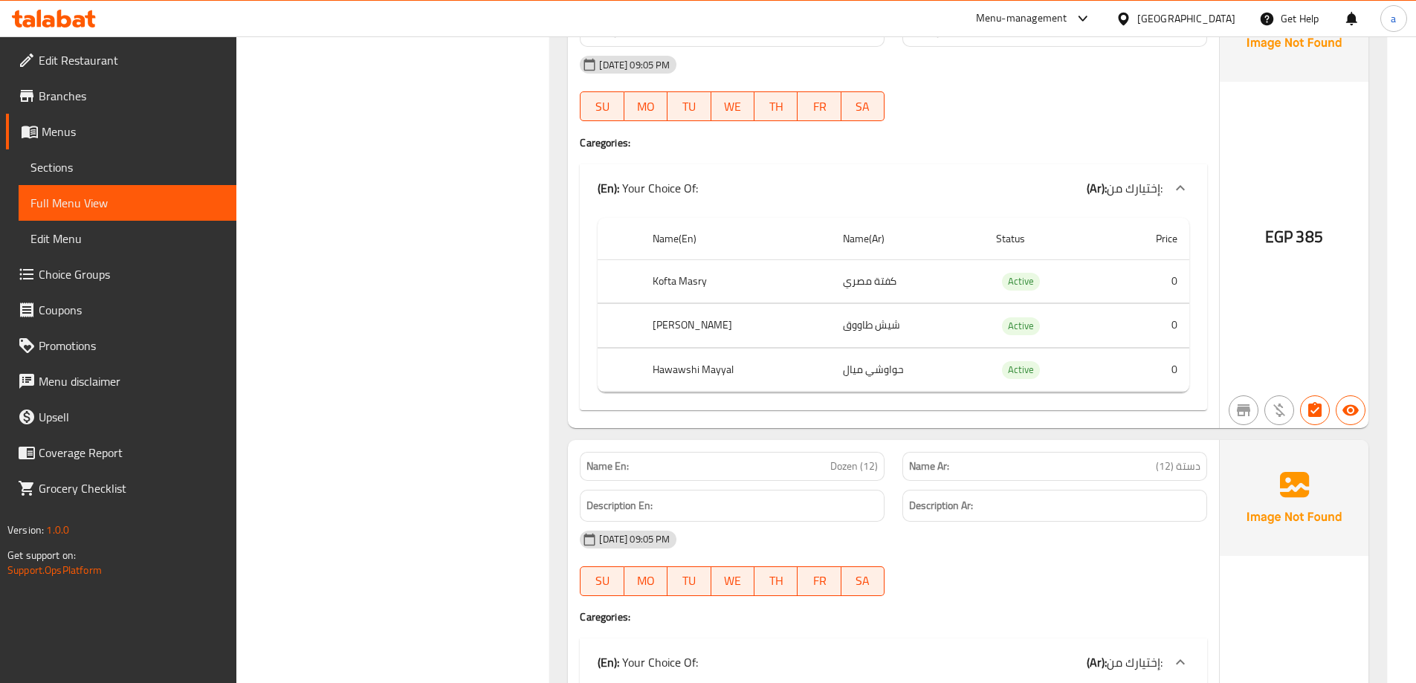
click at [861, 461] on span "Dozen (12)" at bounding box center [855, 467] width 48 height 16
copy span "Dozen (12)"
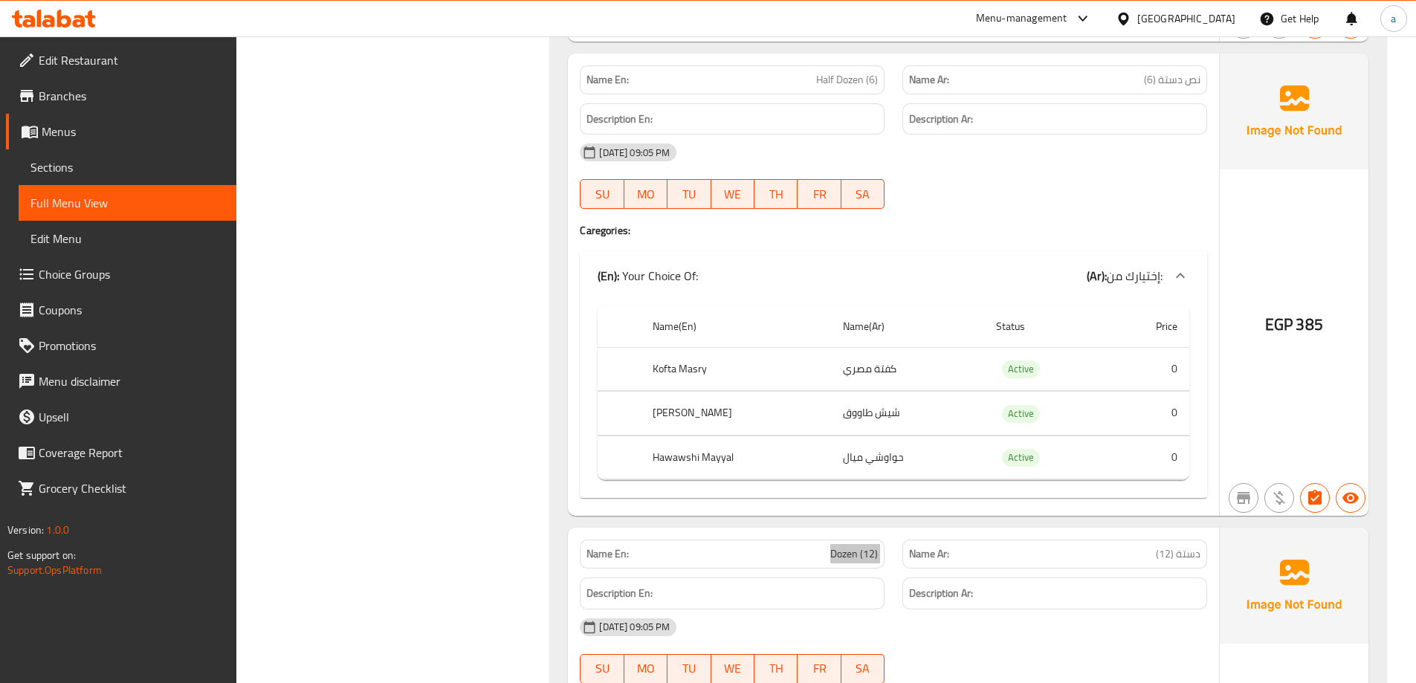
scroll to position [1968, 0]
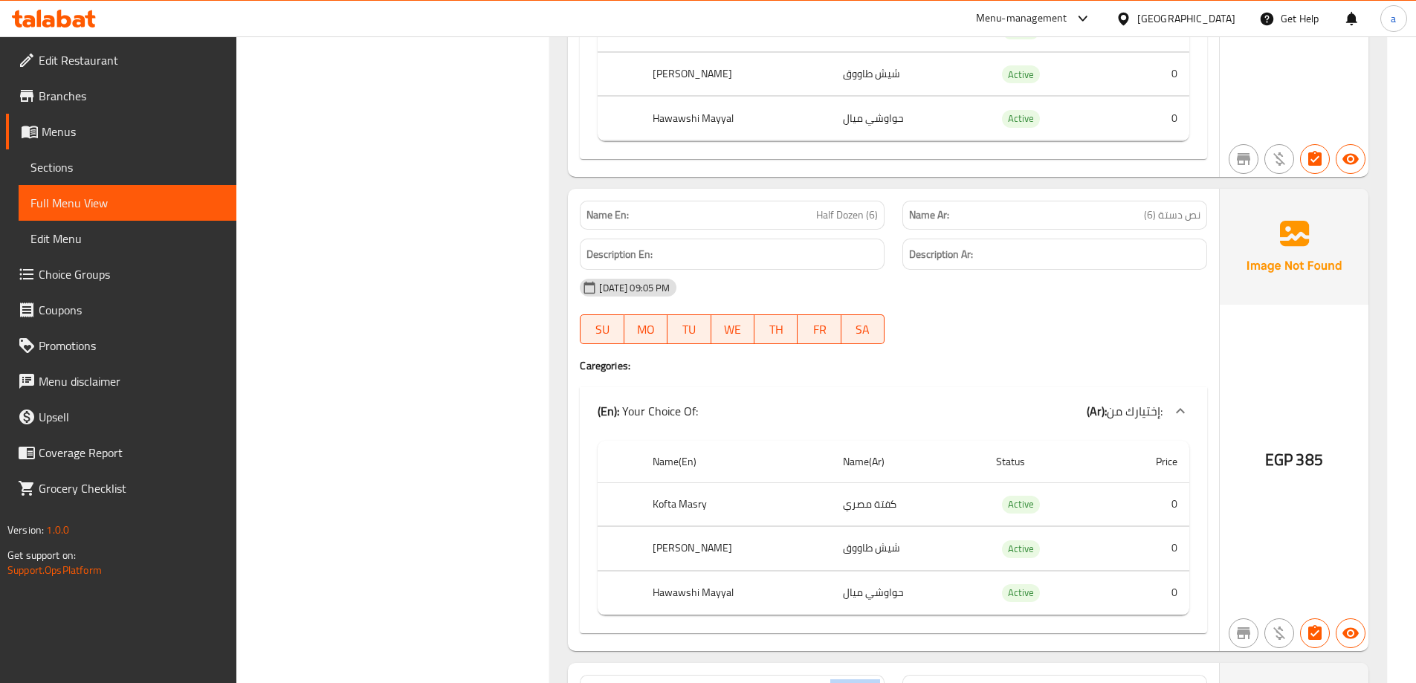
click at [158, 160] on span "Sections" at bounding box center [127, 167] width 194 height 18
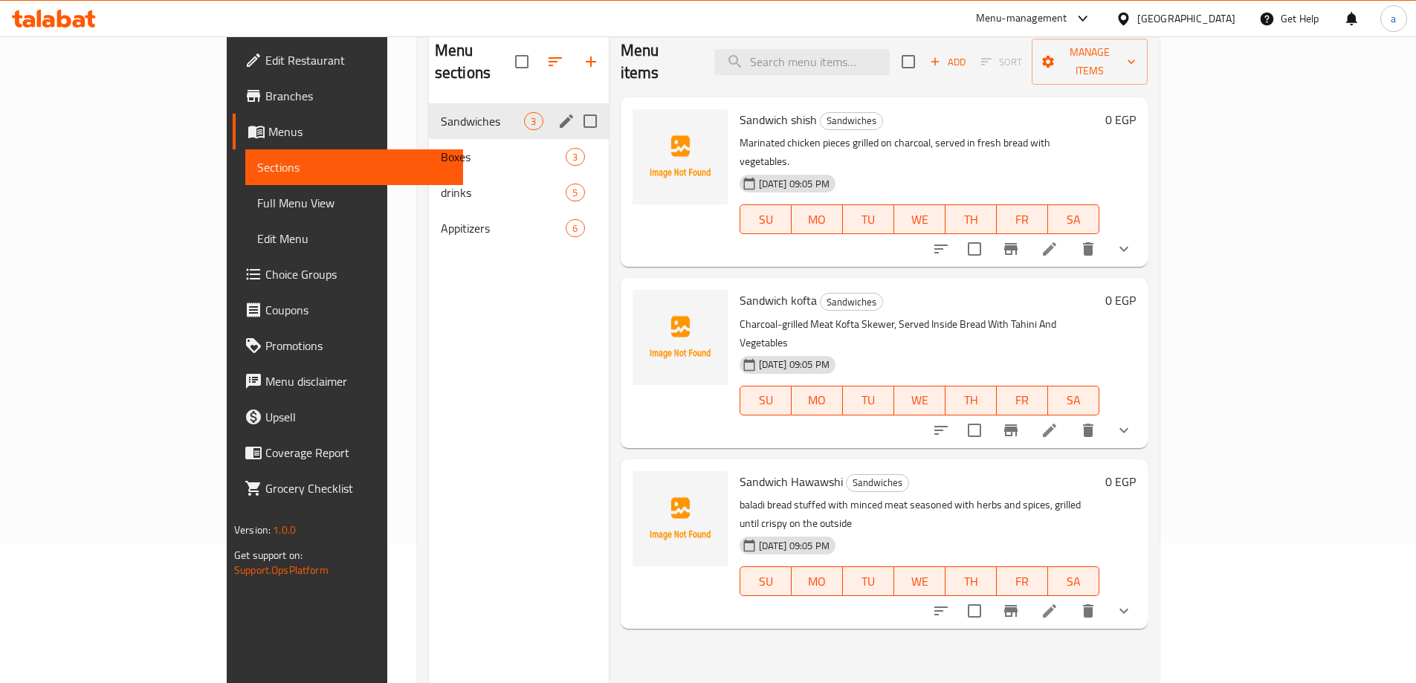
scroll to position [59, 0]
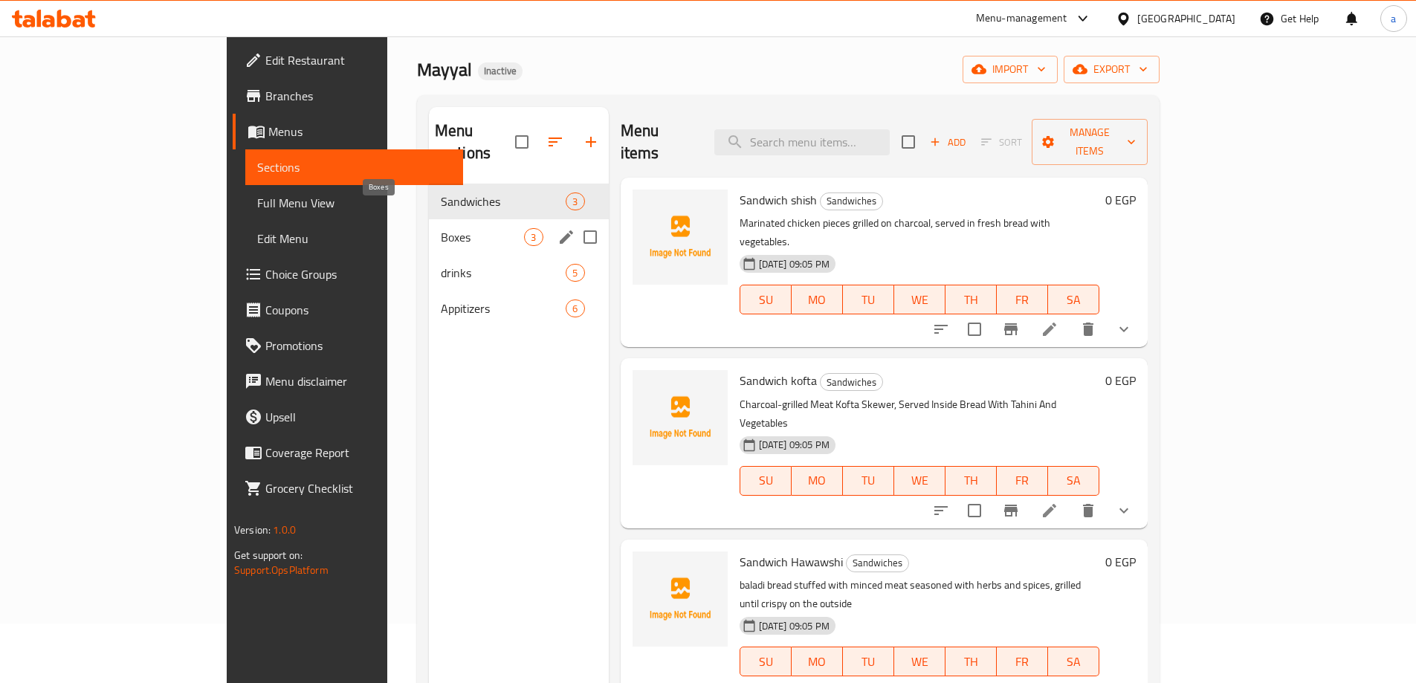
click at [441, 228] on span "Boxes" at bounding box center [483, 237] width 84 height 18
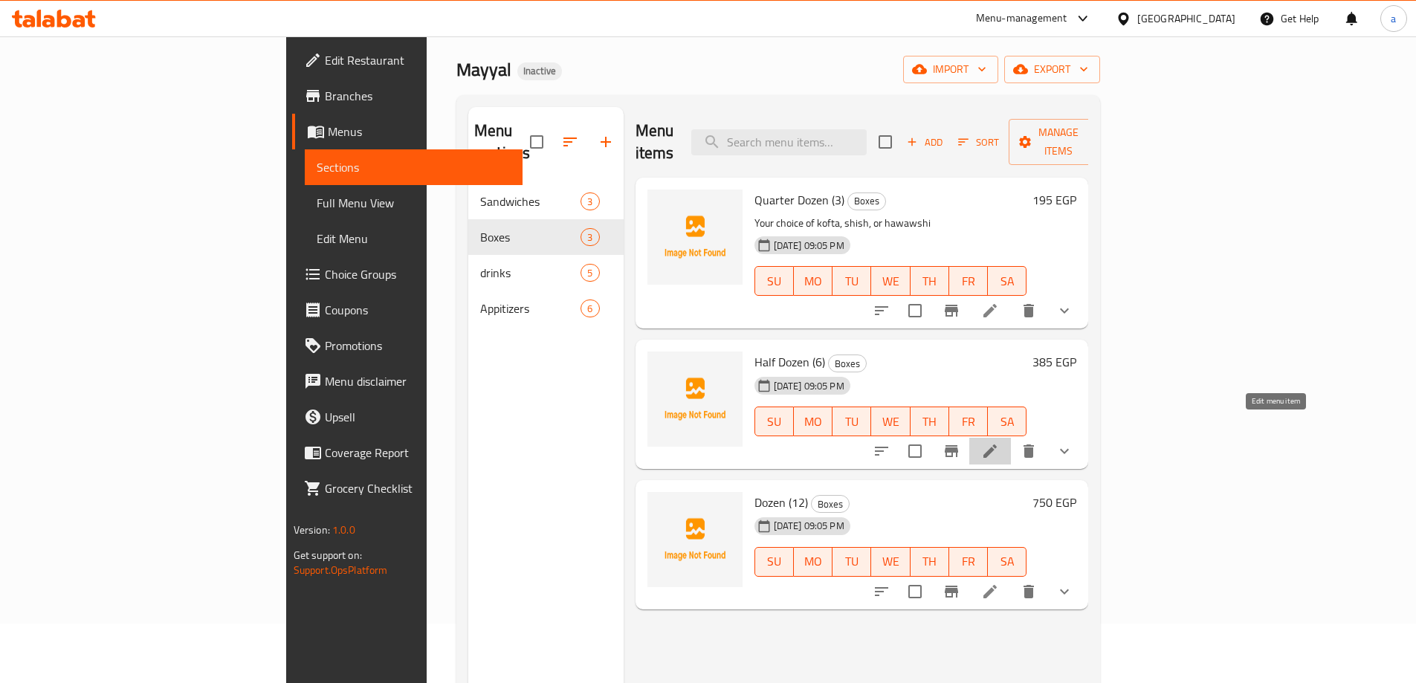
click at [999, 442] on icon at bounding box center [991, 451] width 18 height 18
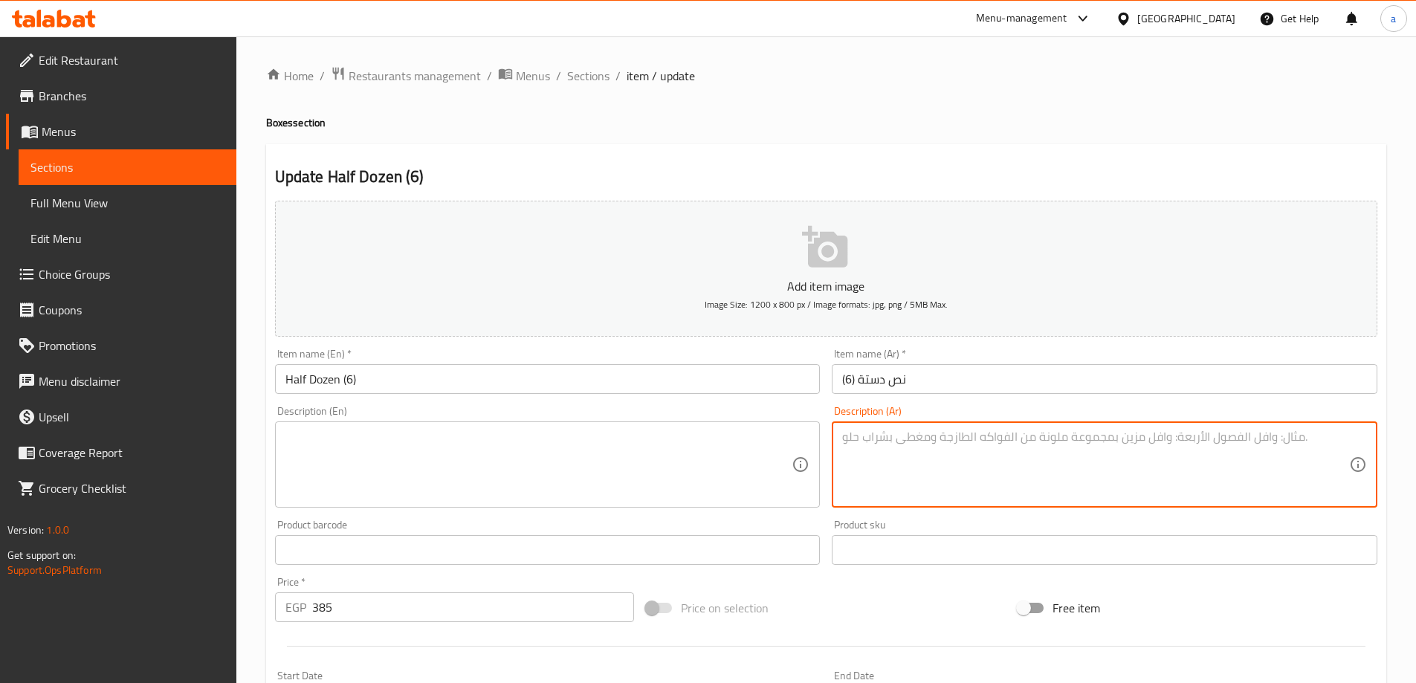
click at [1024, 485] on textarea at bounding box center [1095, 465] width 507 height 71
paste textarea "تشكيلة من الكفتة، الشيش، أو الحواوشي"
type textarea "تشكيلة من الكفتة، الشيش، أو الحواوشي"
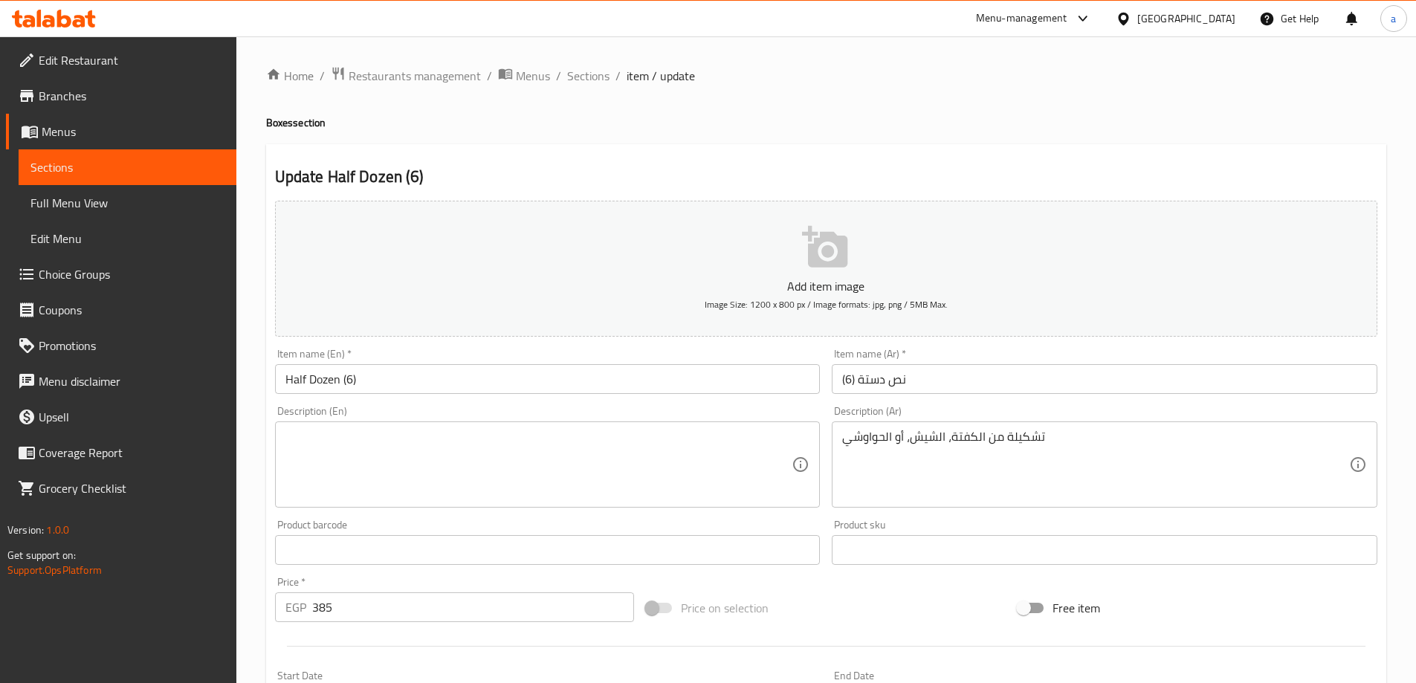
click at [422, 439] on textarea at bounding box center [539, 465] width 507 height 71
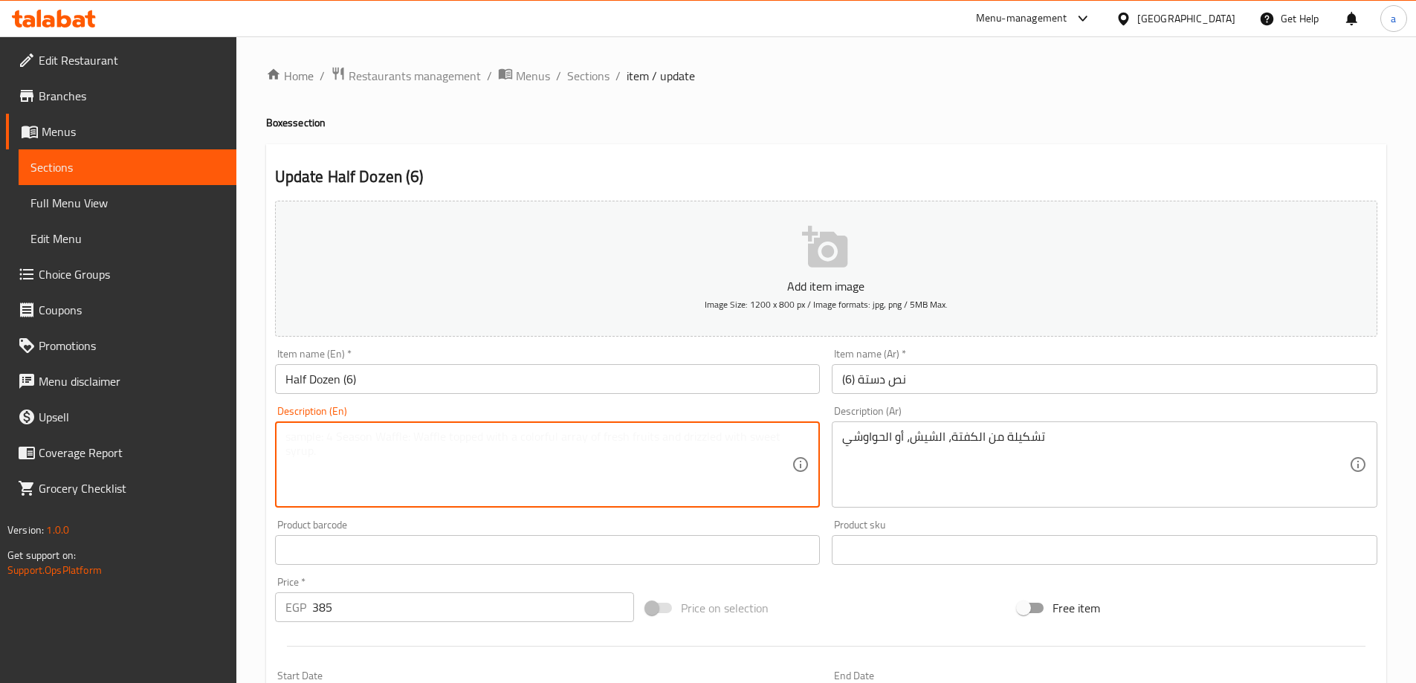
paste textarea "A selection of kofta, shish, or hawawshi"
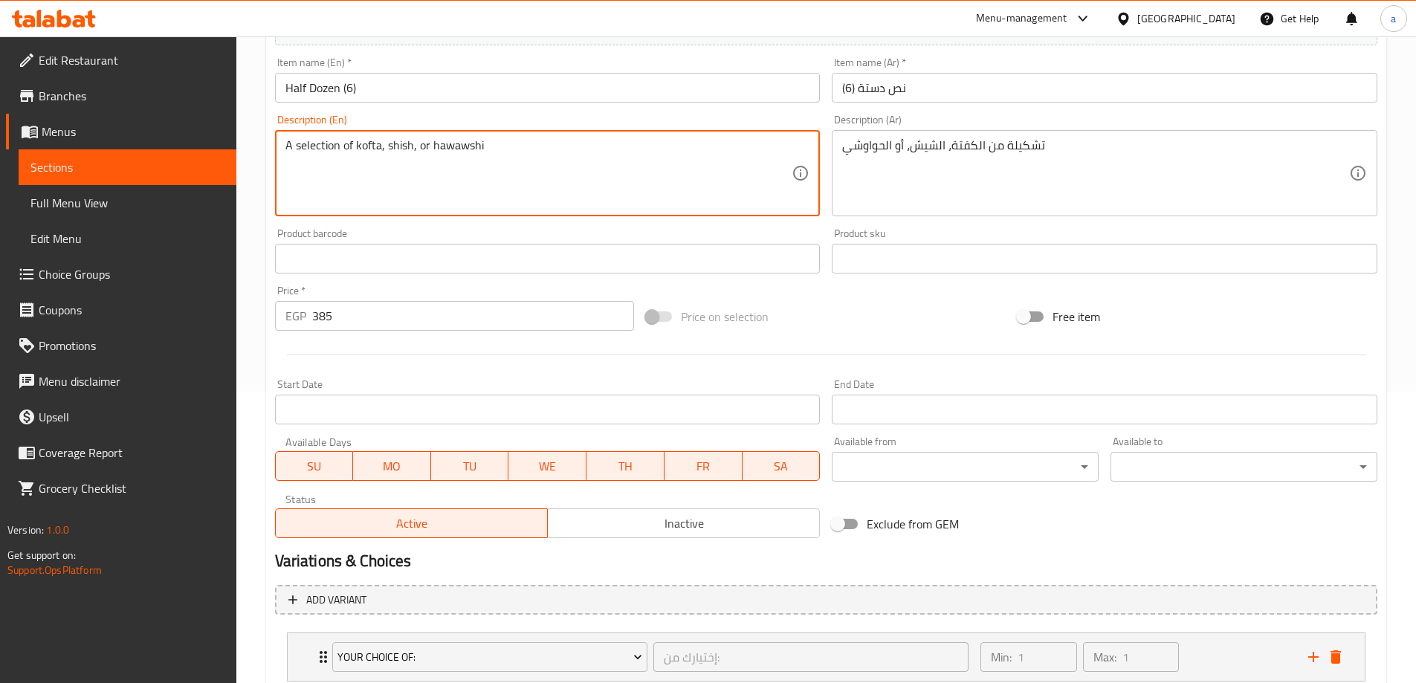
scroll to position [372, 0]
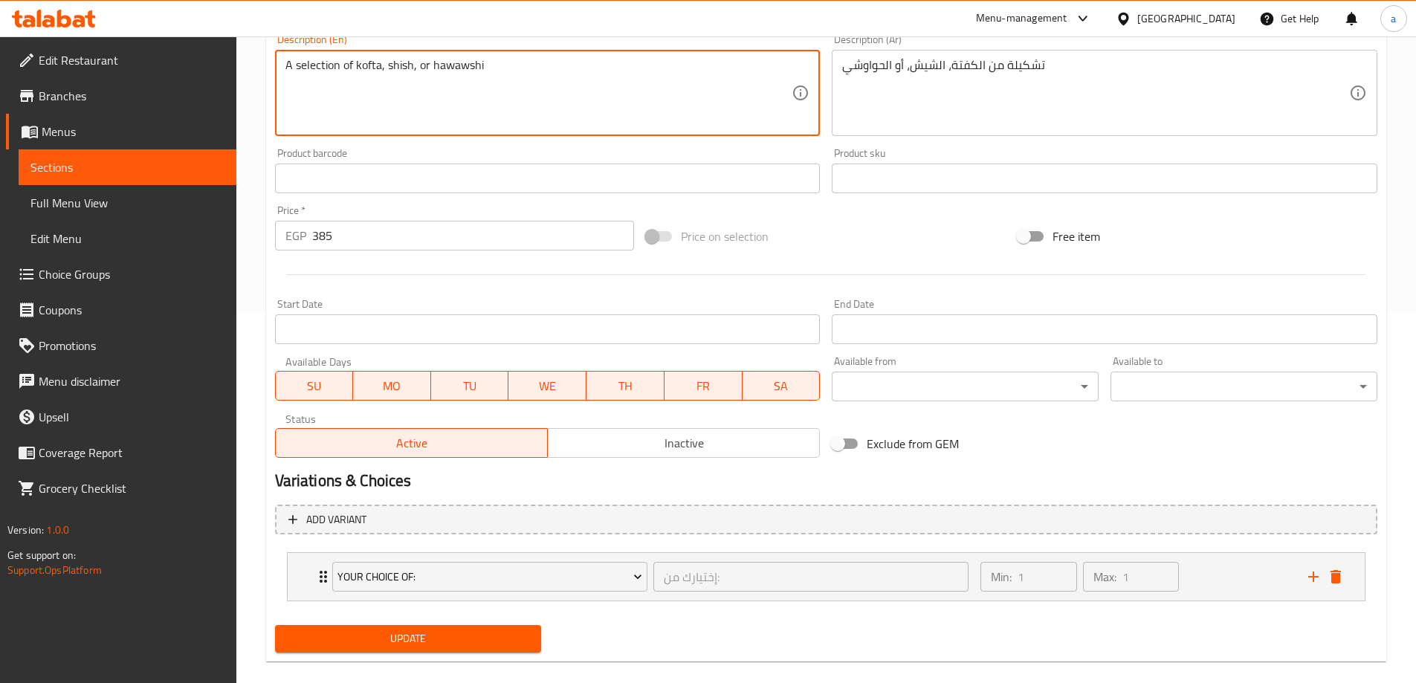
type textarea "A selection of kofta, shish, or hawawshi"
click at [436, 633] on span "Update" at bounding box center [408, 639] width 243 height 19
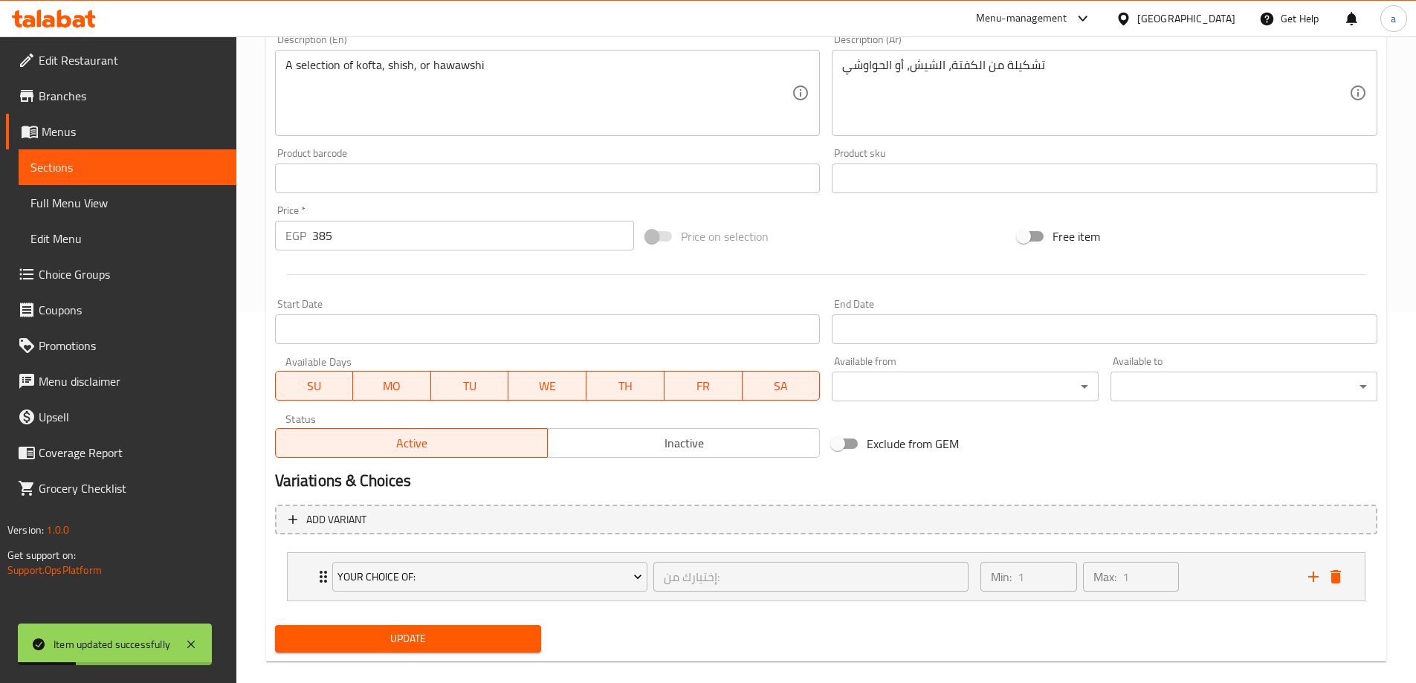
click at [184, 168] on span "Sections" at bounding box center [127, 167] width 194 height 18
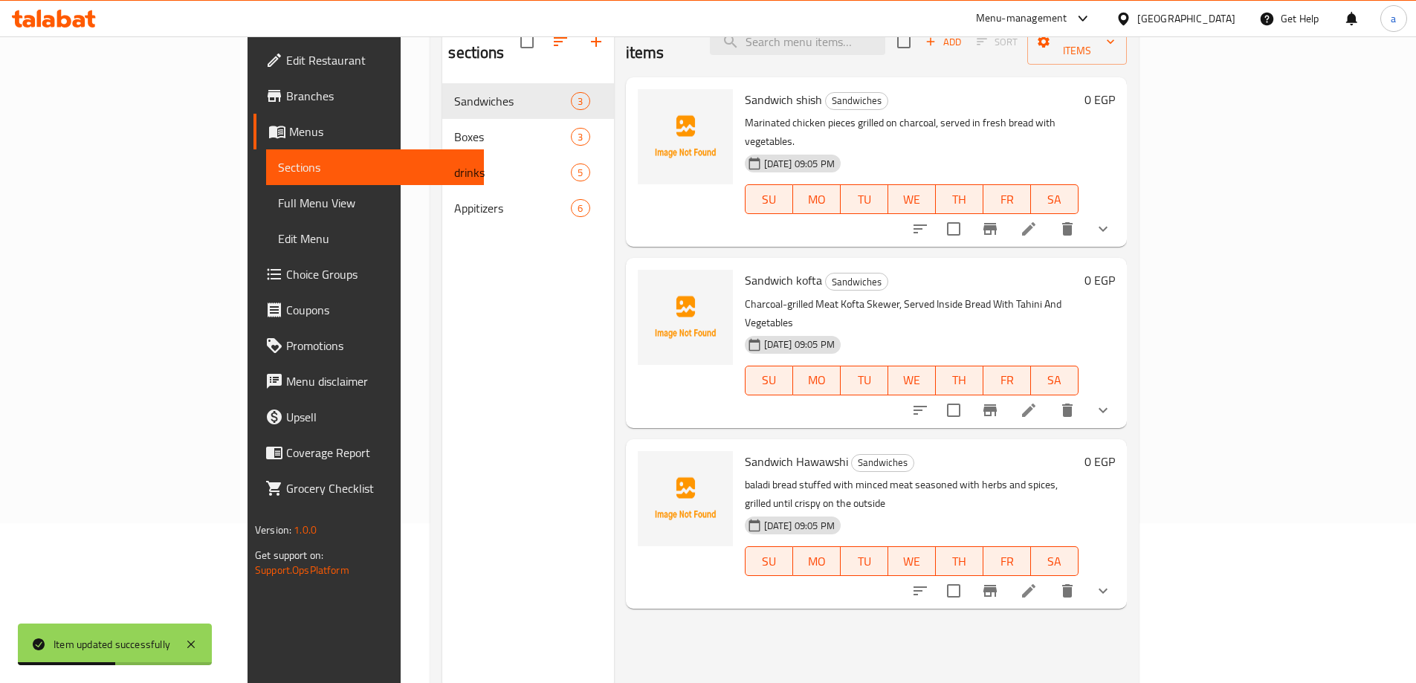
scroll to position [134, 0]
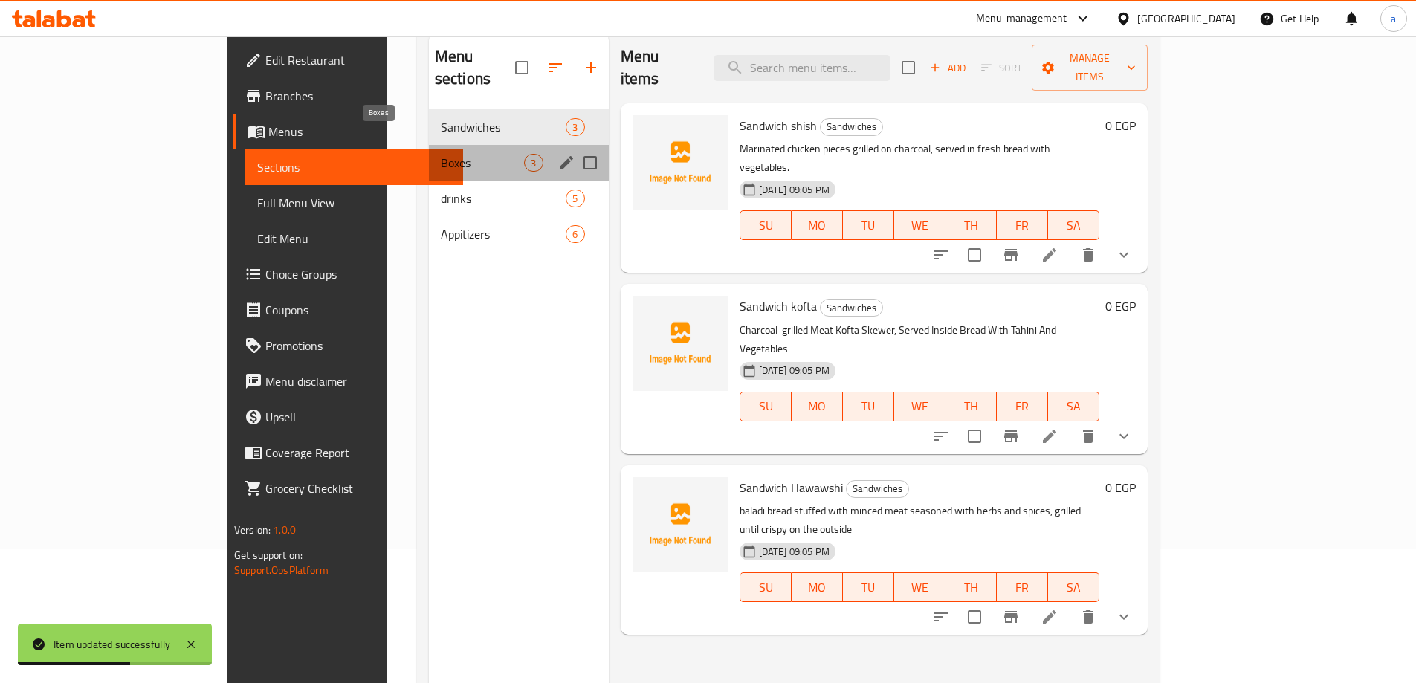
click at [448, 154] on span "Boxes" at bounding box center [483, 163] width 84 height 18
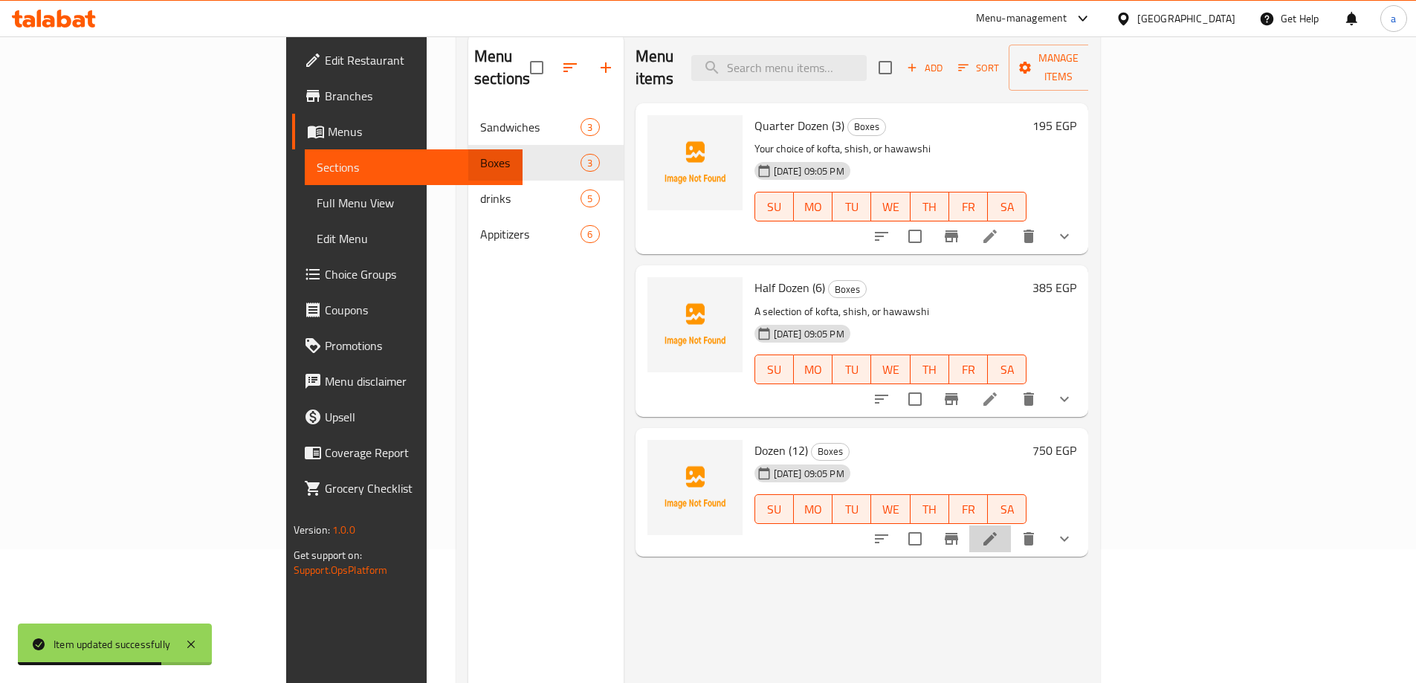
click at [1011, 526] on li at bounding box center [991, 539] width 42 height 27
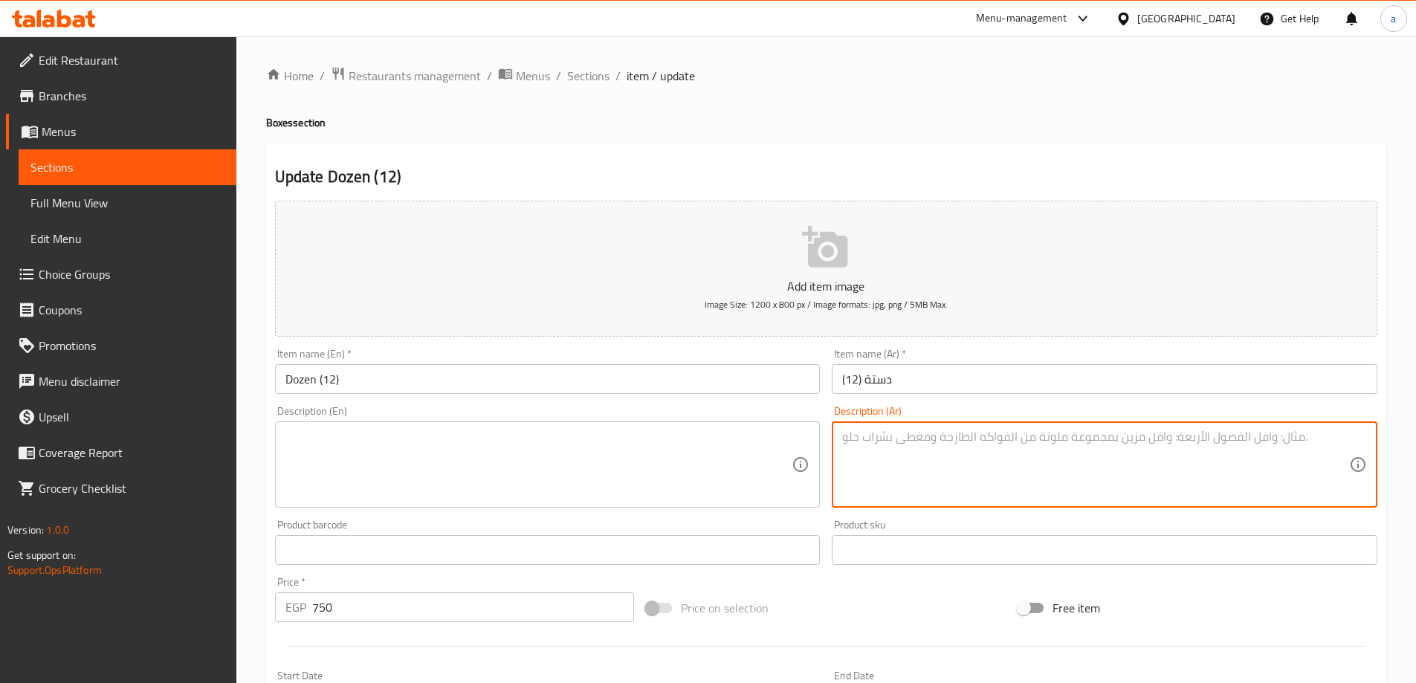
click at [947, 468] on textarea at bounding box center [1095, 465] width 507 height 71
paste textarea "مزيج من الكفتة، الشيش، أو الحواوشي"
type textarea "مزيج من الكفتة، الشيش، أو الحواوشي"
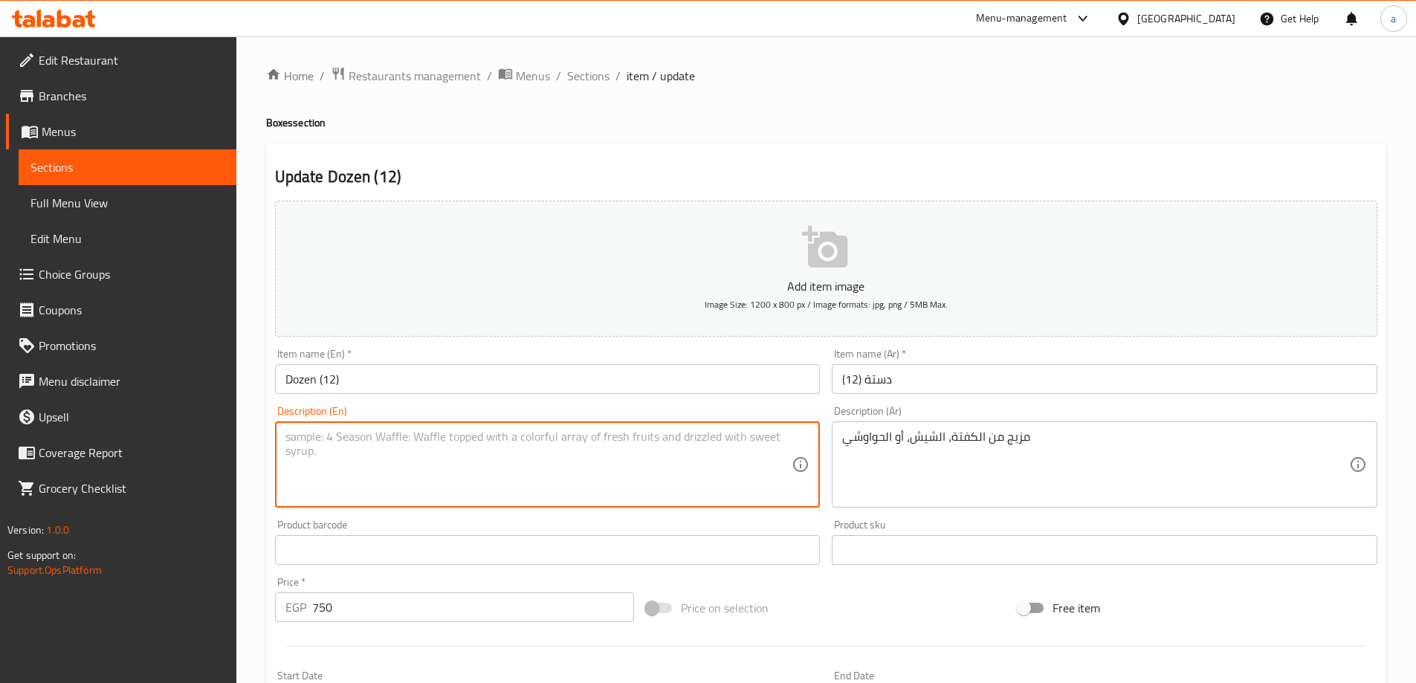
click at [431, 480] on textarea at bounding box center [539, 465] width 507 height 71
paste textarea "A mixture of kofta, shish, or hawawshi"
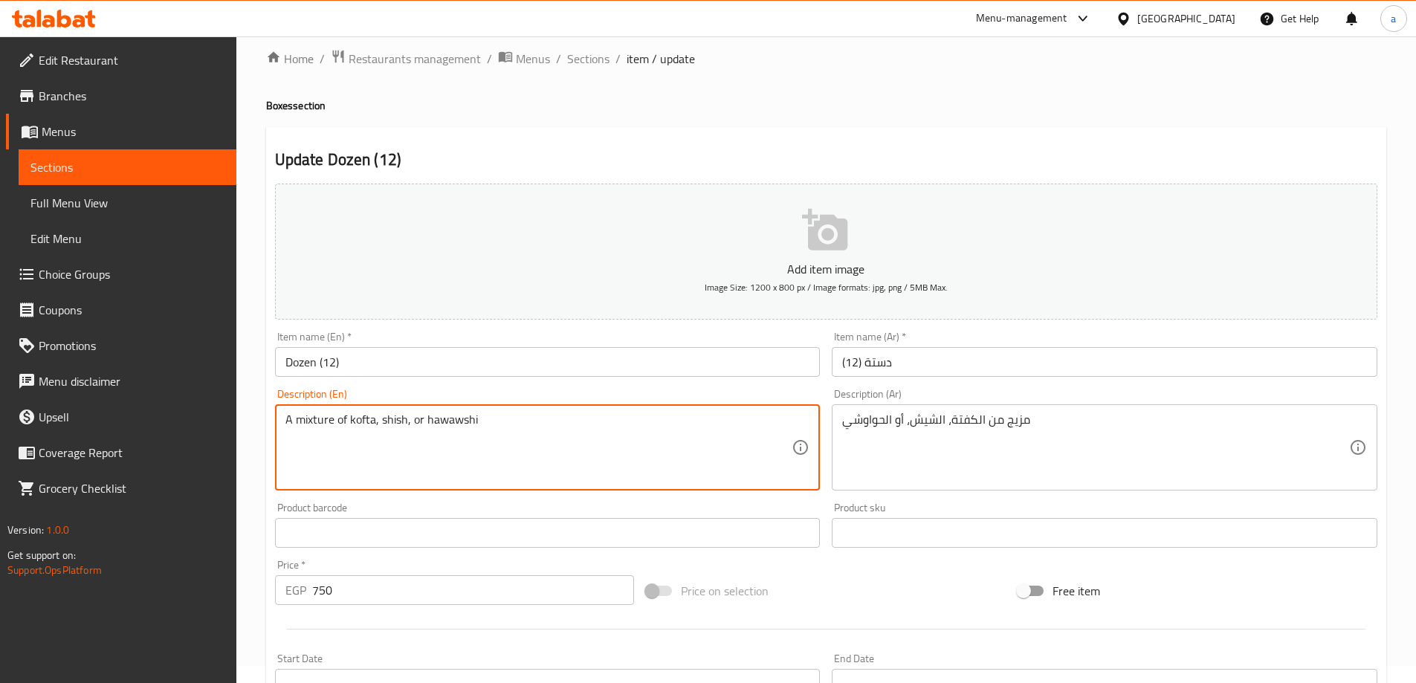
scroll to position [392, 0]
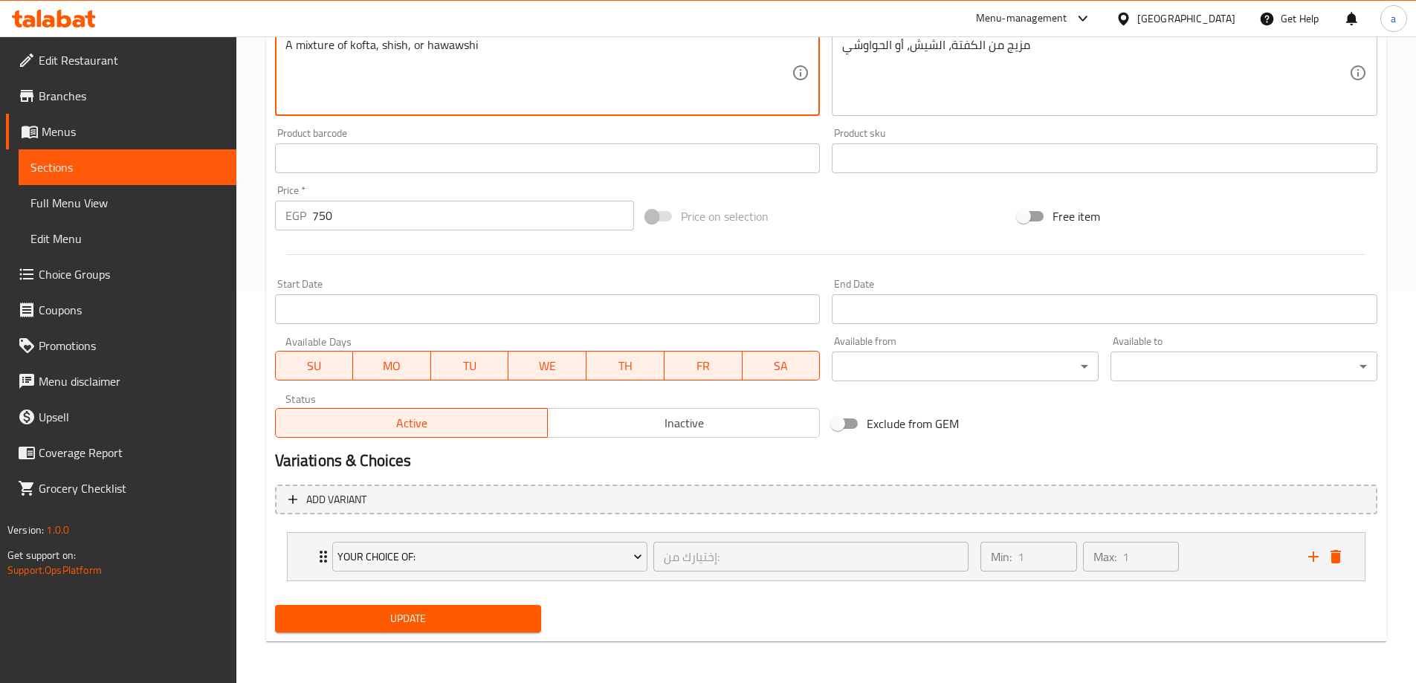
type textarea "A mixture of kofta, shish, or hawawshi"
click at [491, 622] on span "Update" at bounding box center [408, 619] width 243 height 19
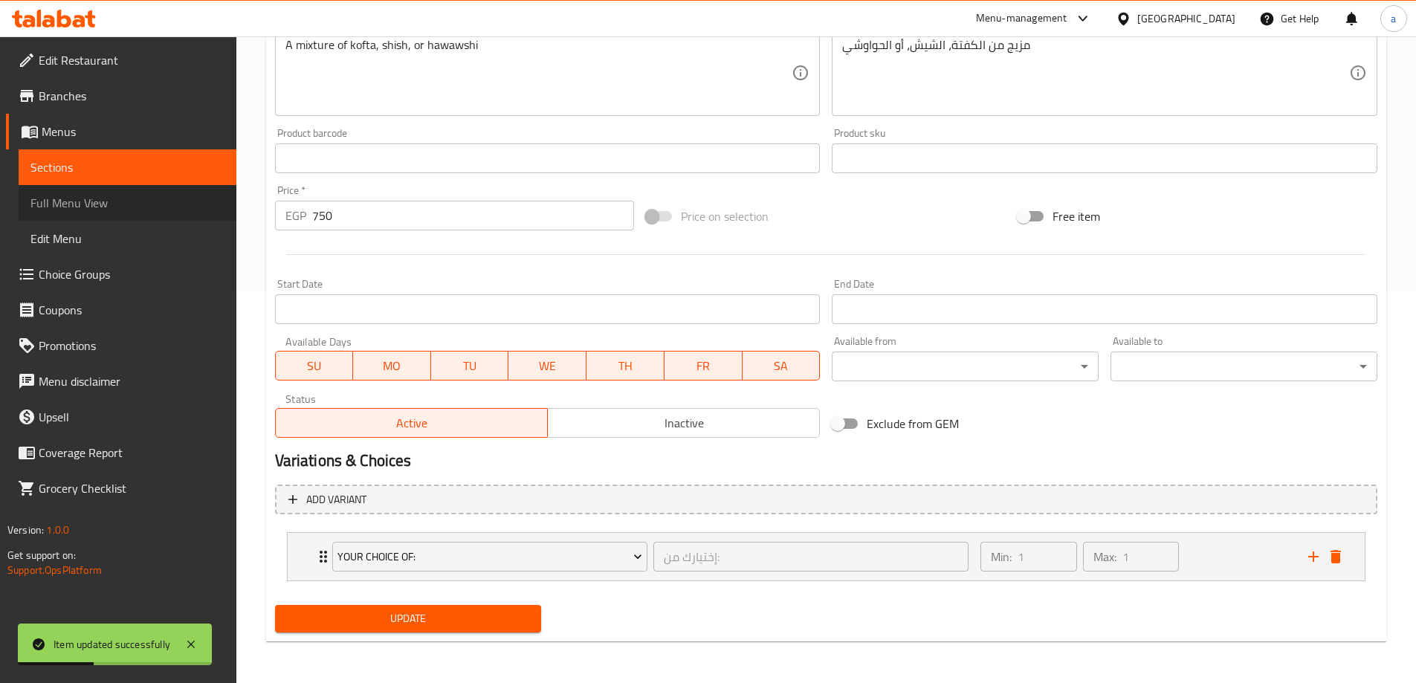
click at [91, 210] on span "Full Menu View" at bounding box center [127, 203] width 194 height 18
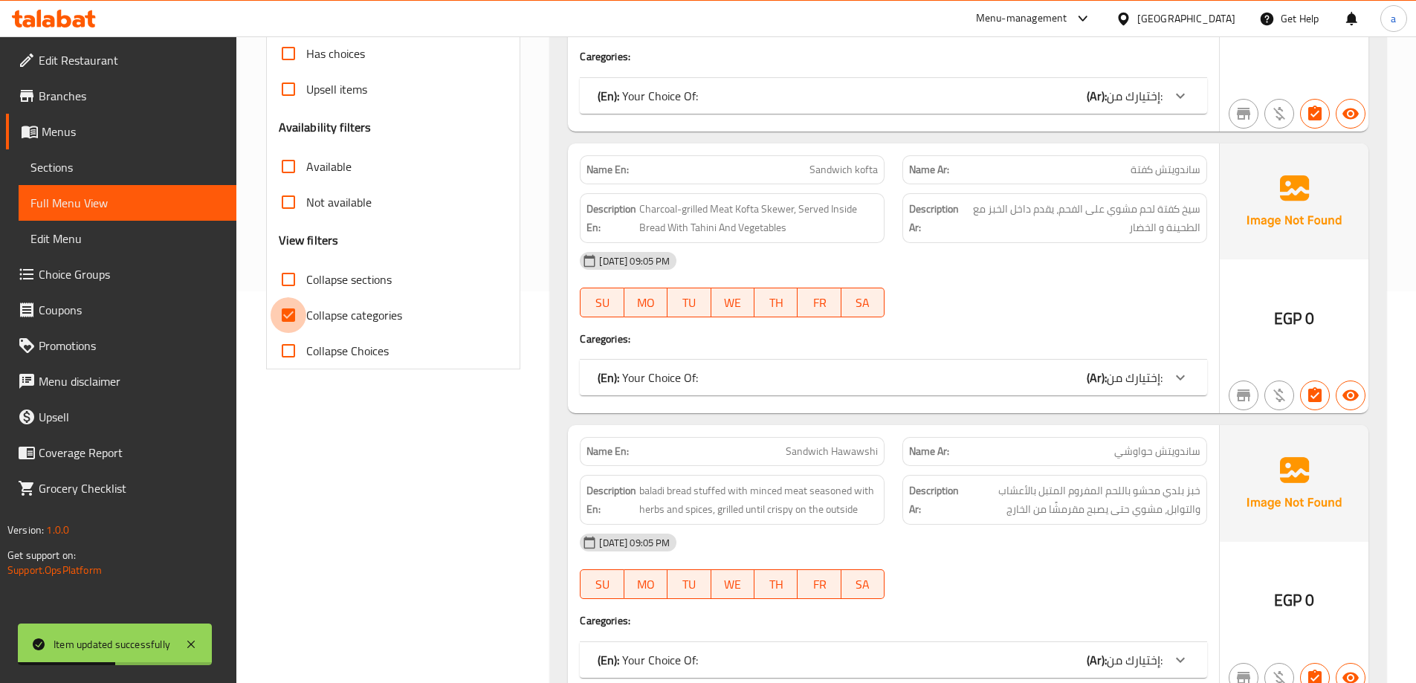
click at [298, 317] on input "Collapse categories" at bounding box center [289, 315] width 36 height 36
checkbox input "false"
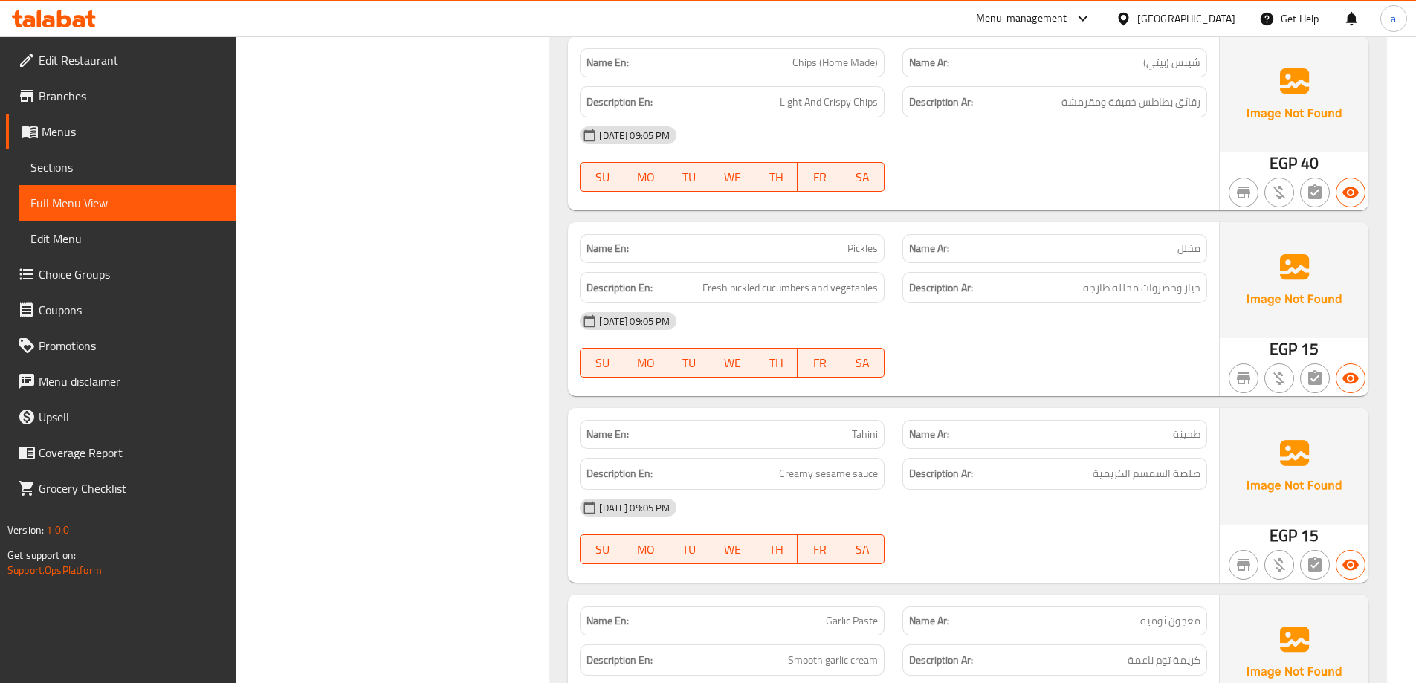
scroll to position [4199, 0]
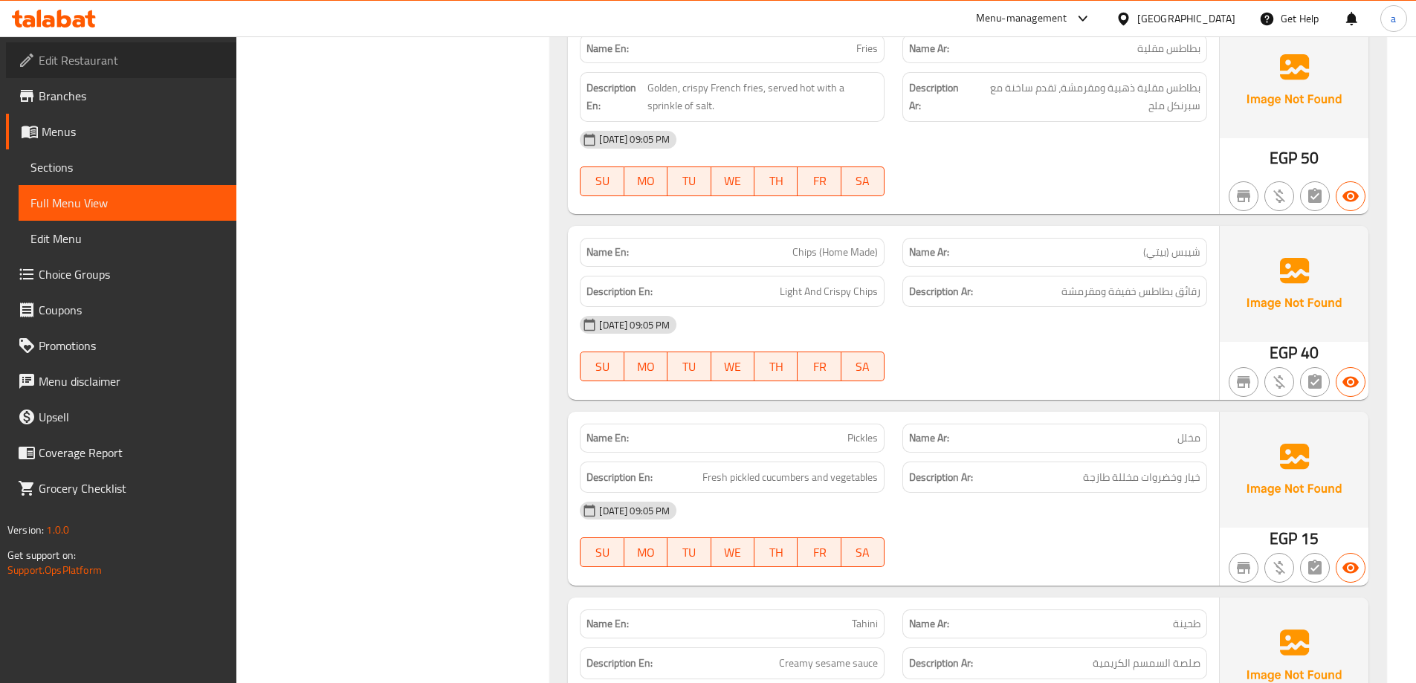
click at [138, 71] on link "Edit Restaurant" at bounding box center [121, 60] width 231 height 36
